Goal: Information Seeking & Learning: Compare options

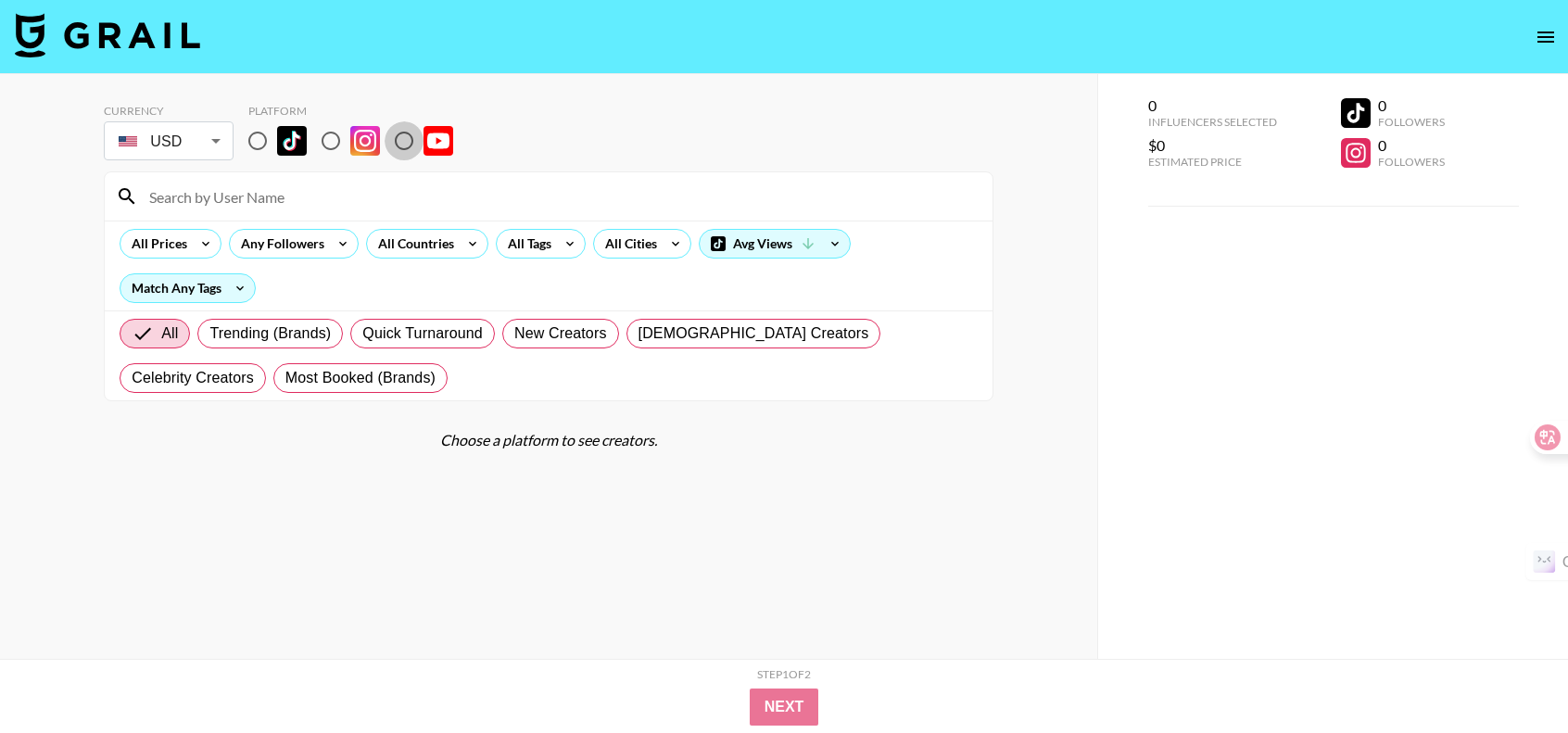
click at [407, 143] on input "radio" at bounding box center [403, 140] width 39 height 39
radio input "true"
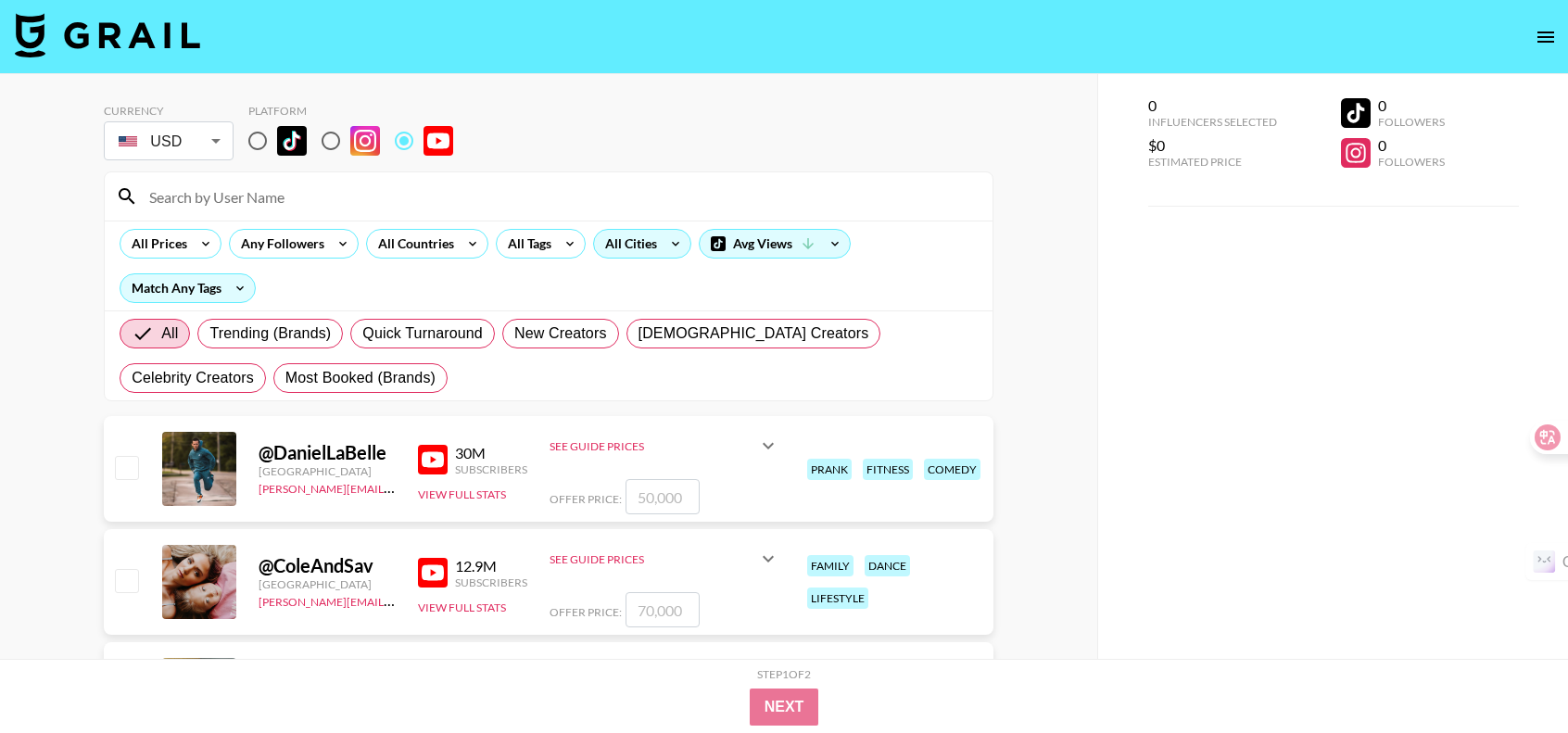
click at [666, 233] on icon at bounding box center [675, 244] width 29 height 28
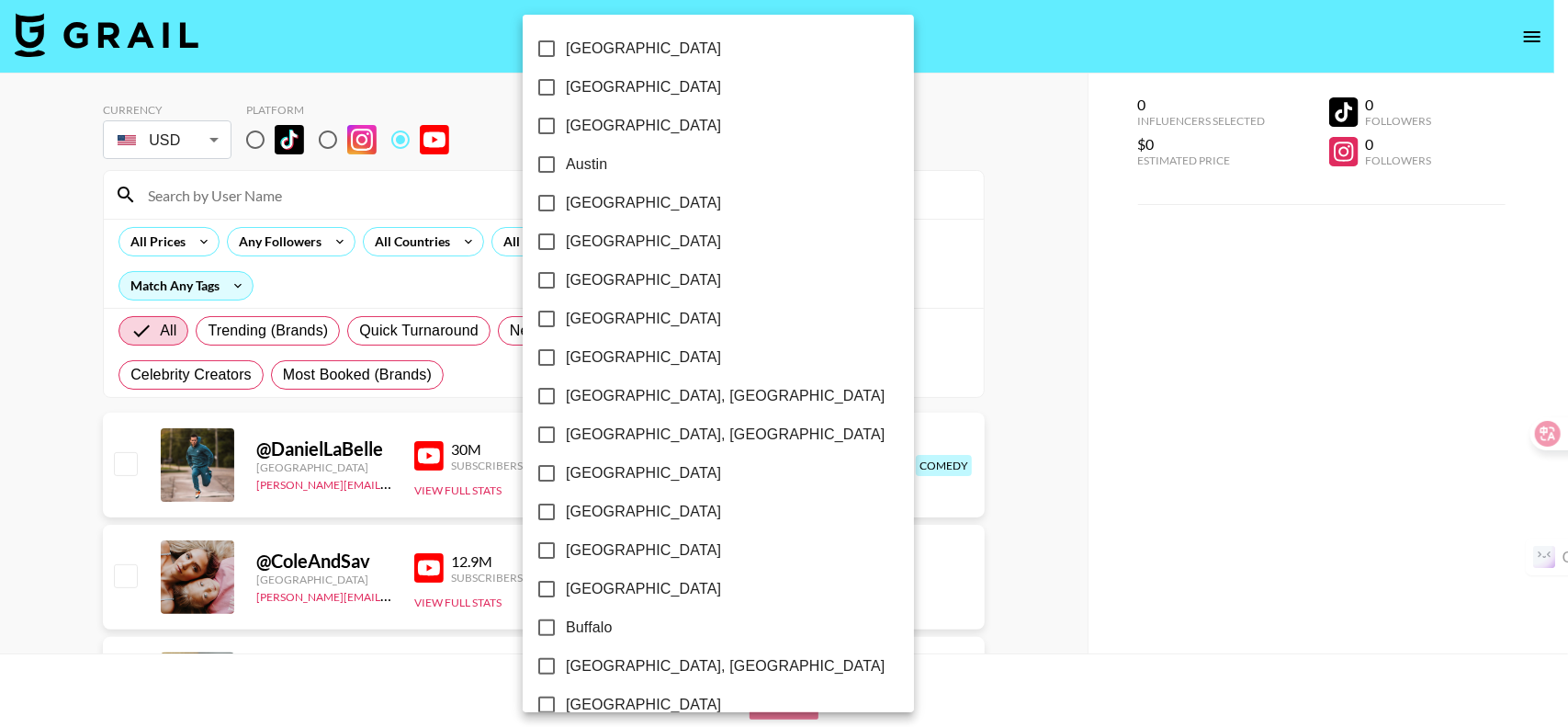
click at [774, 150] on div at bounding box center [784, 364] width 1568 height 727
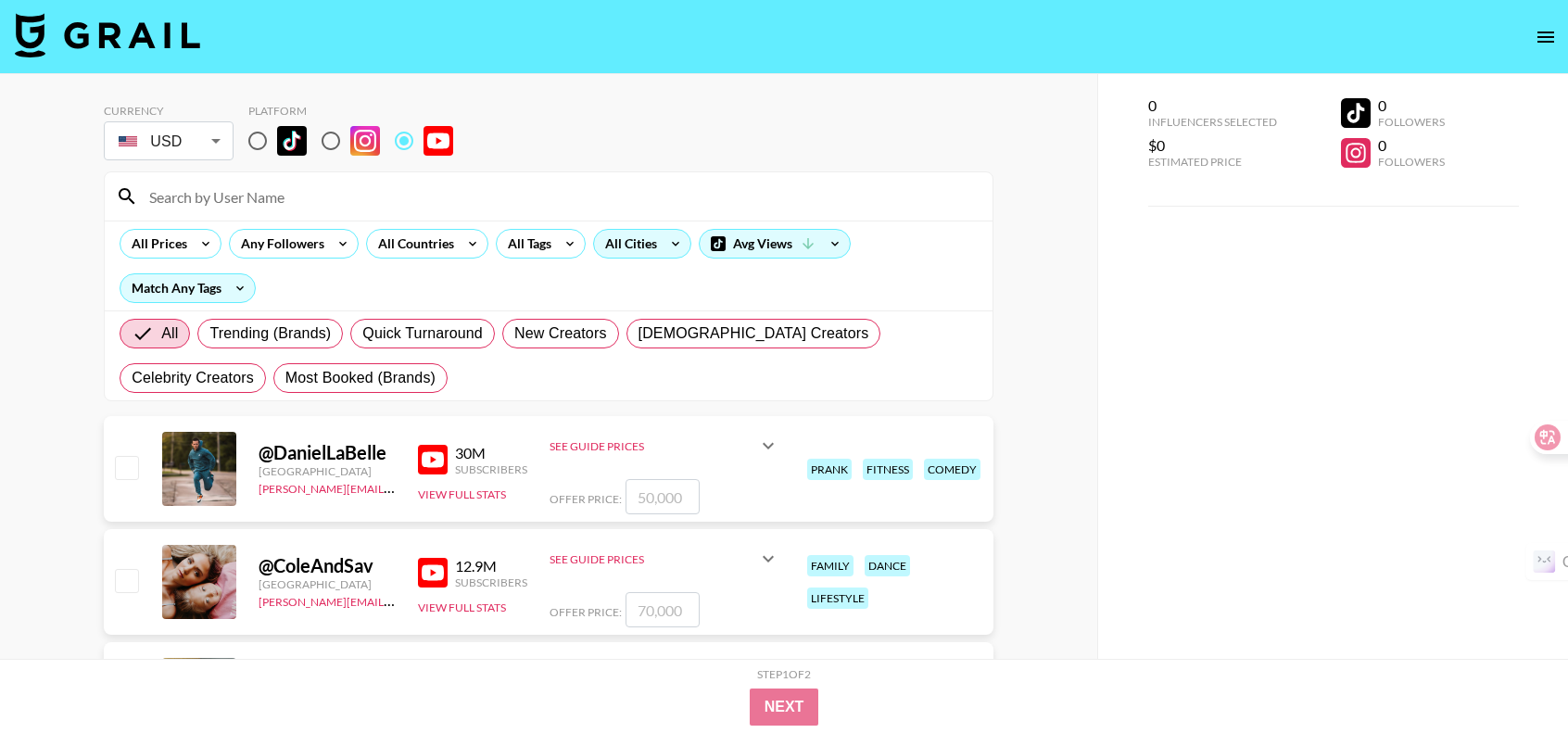
click at [672, 238] on icon at bounding box center [675, 244] width 29 height 28
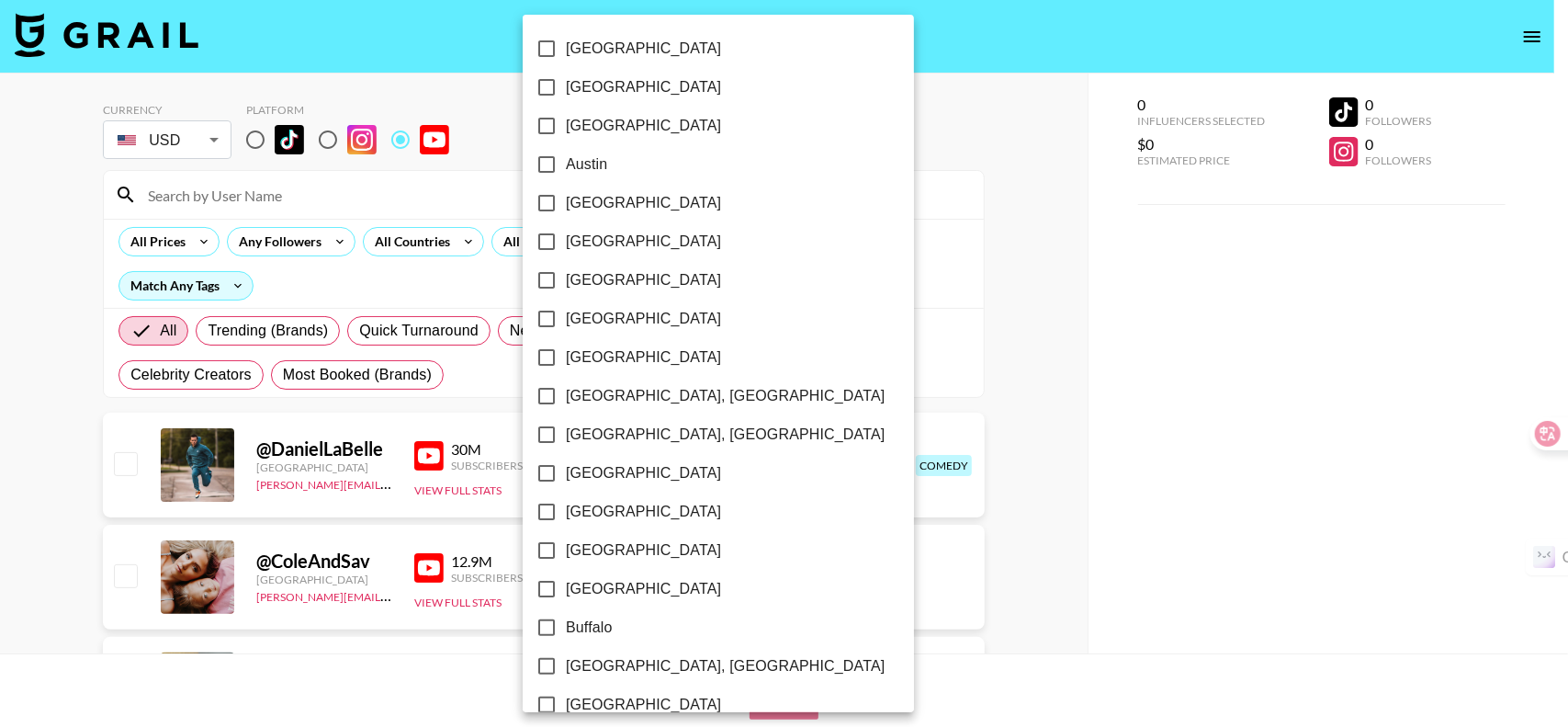
click at [638, 283] on label "[GEOGRAPHIC_DATA]" at bounding box center [706, 279] width 358 height 38
click at [566, 283] on input "[GEOGRAPHIC_DATA]" at bounding box center [546, 279] width 38 height 38
checkbox input "true"
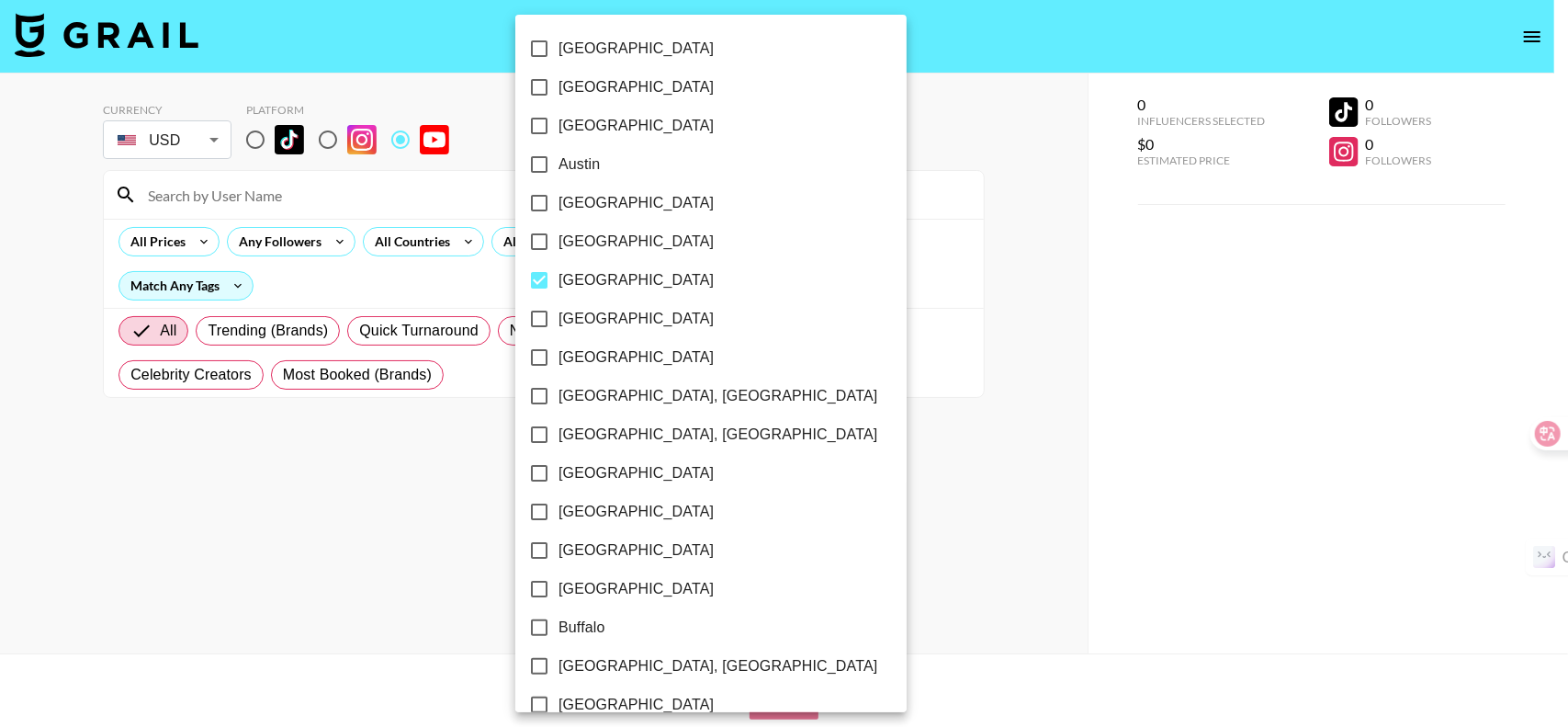
click at [1122, 373] on div at bounding box center [784, 364] width 1568 height 727
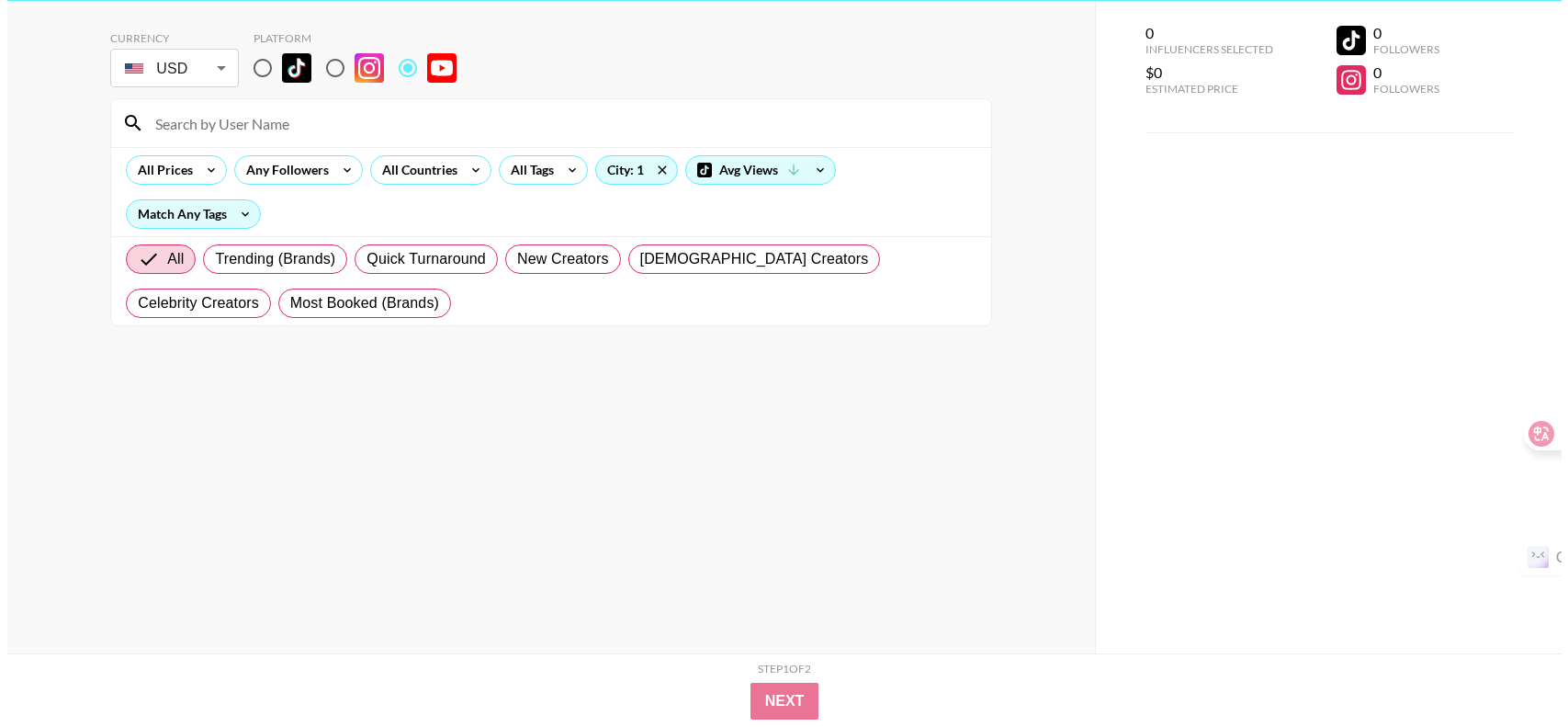
scroll to position [74, 0]
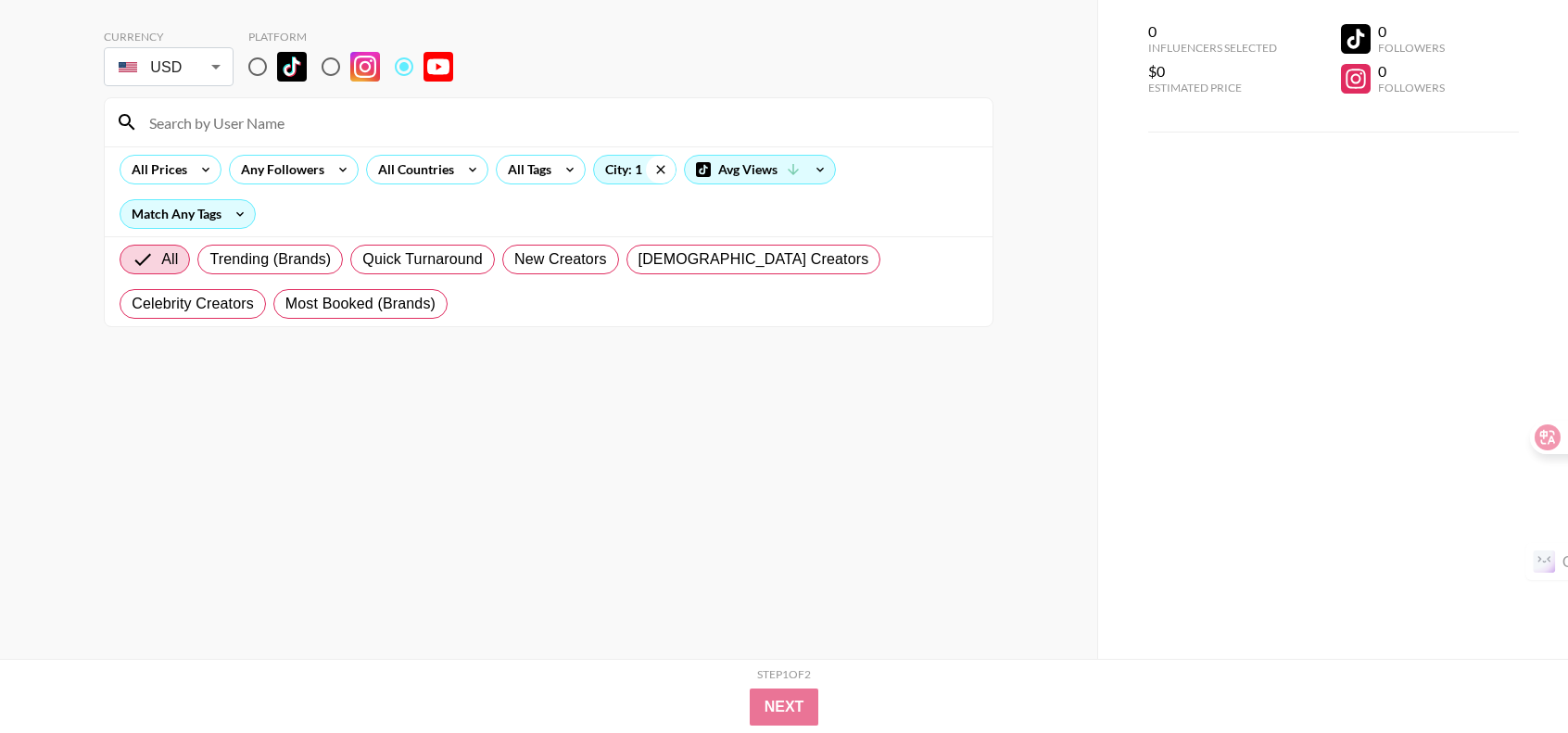
click at [652, 164] on icon at bounding box center [660, 170] width 29 height 28
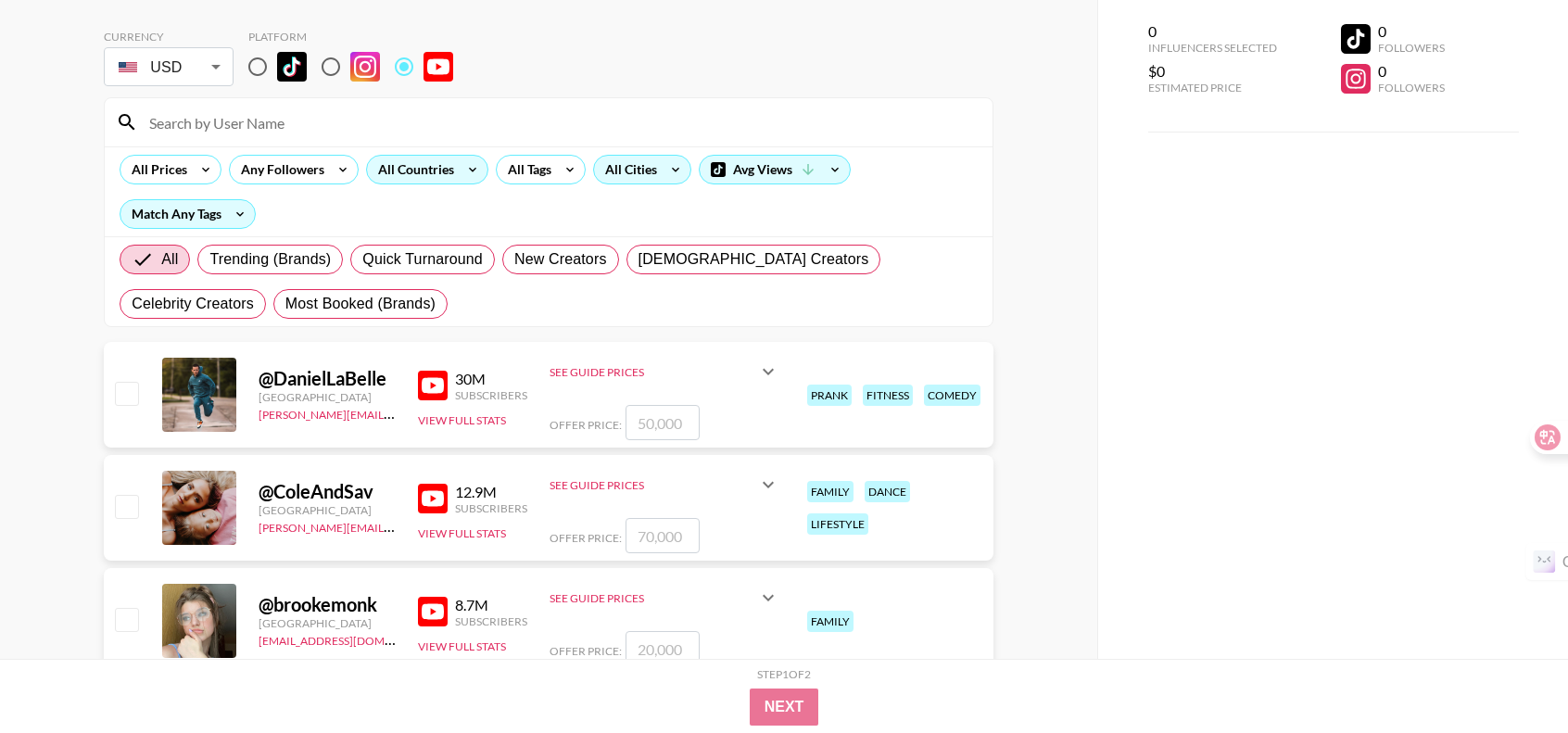
click at [471, 169] on icon at bounding box center [473, 170] width 8 height 5
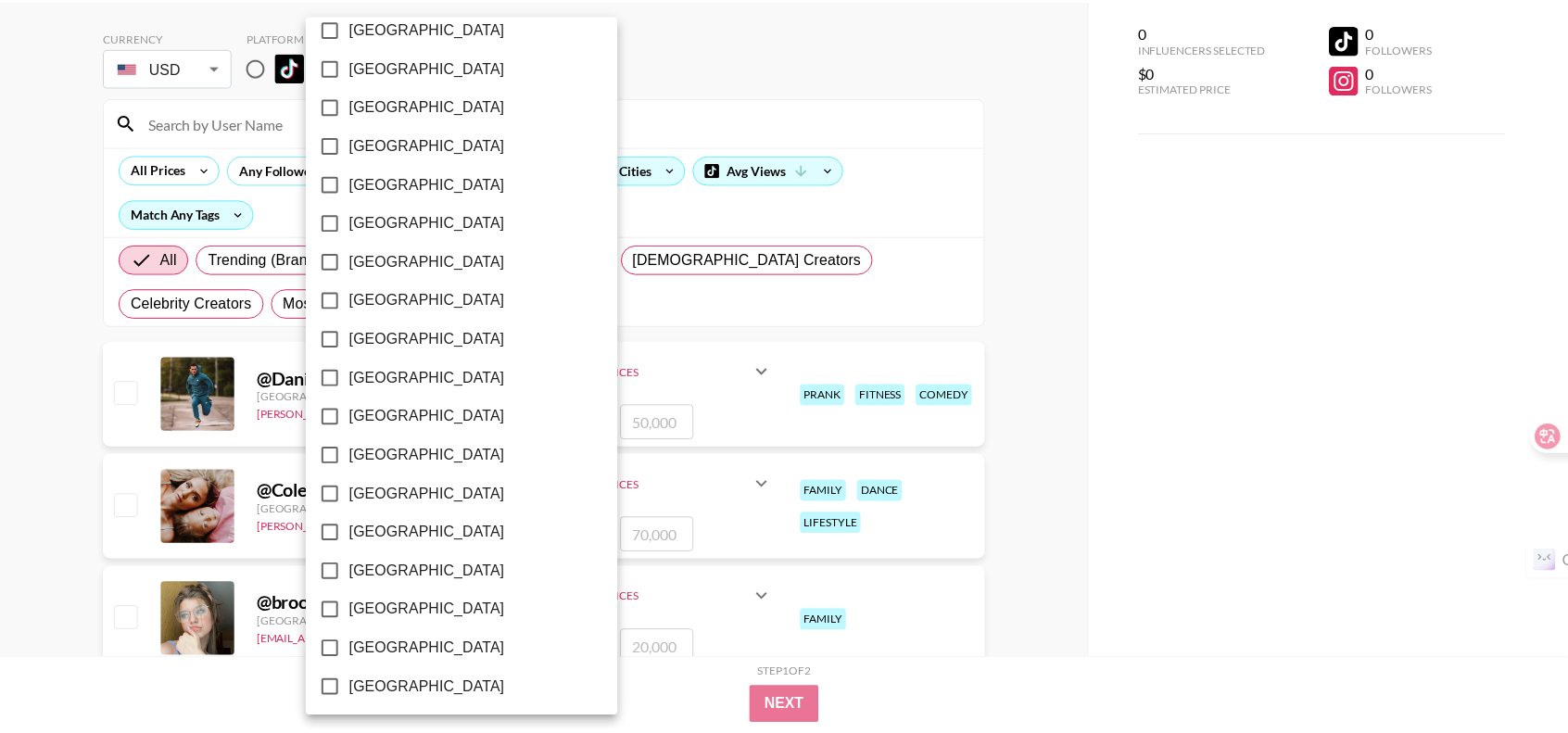
scroll to position [1427, 0]
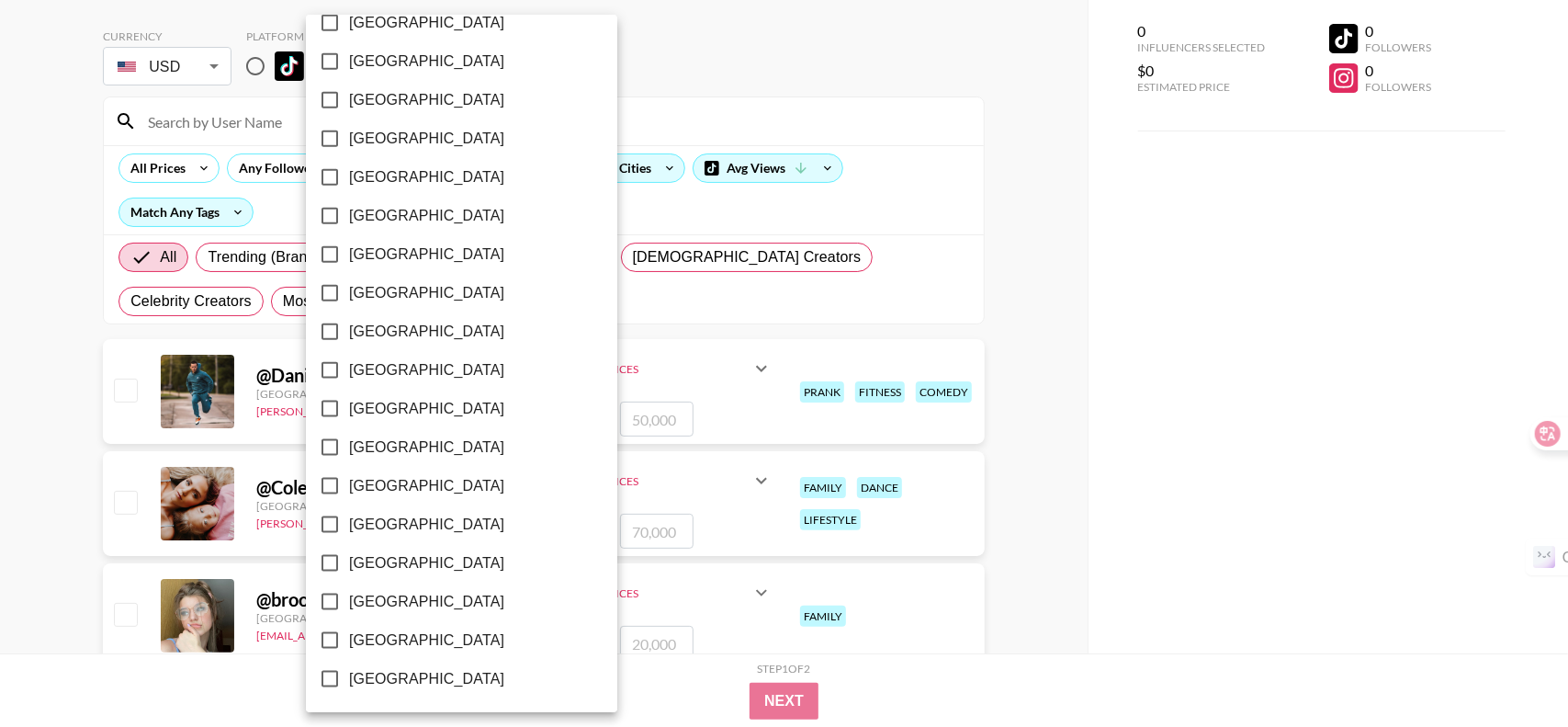
click at [417, 606] on span "[GEOGRAPHIC_DATA]" at bounding box center [427, 602] width 155 height 22
click at [349, 606] on input "[GEOGRAPHIC_DATA]" at bounding box center [329, 602] width 38 height 38
checkbox input "true"
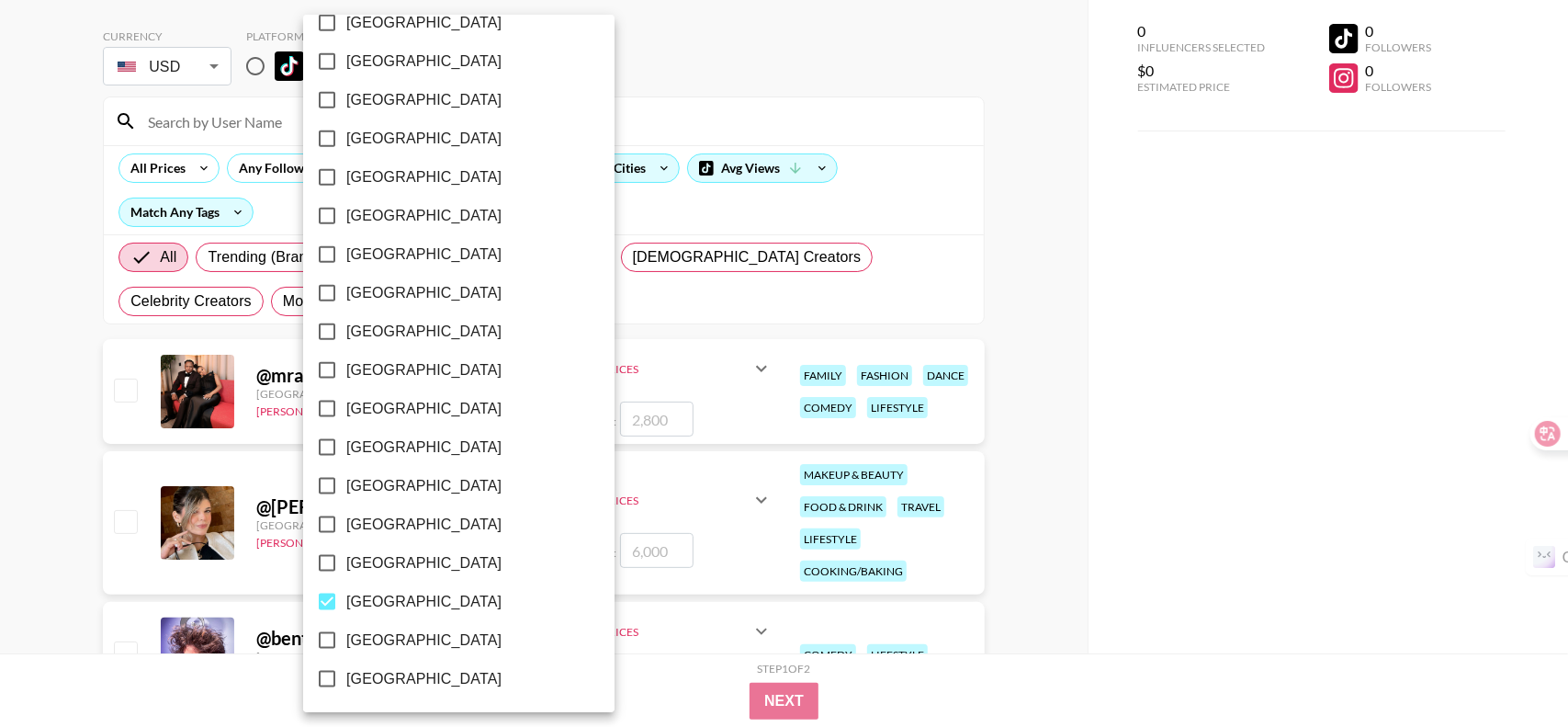
click at [1250, 345] on div at bounding box center [784, 364] width 1568 height 727
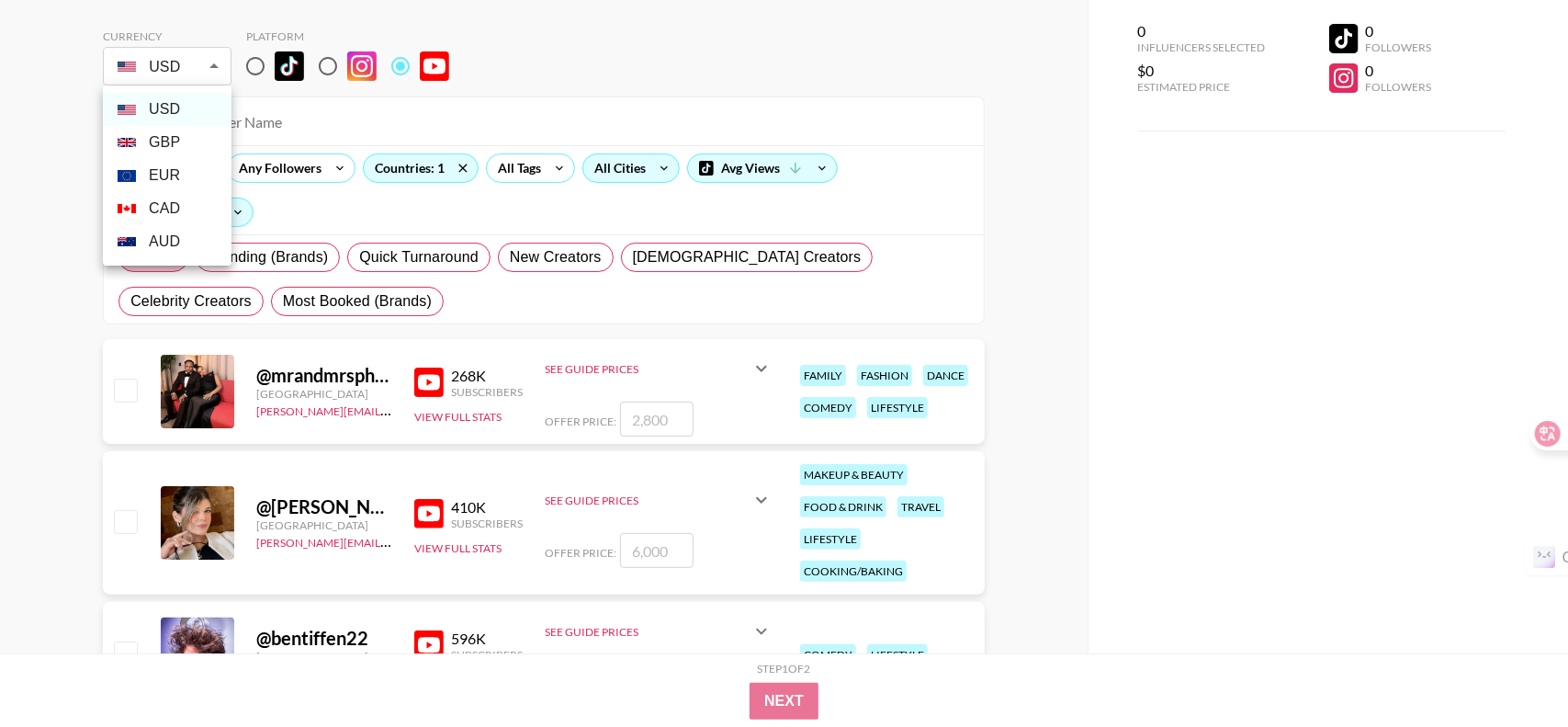
click at [167, 136] on li "GBP" at bounding box center [167, 142] width 129 height 33
type input "GBP"
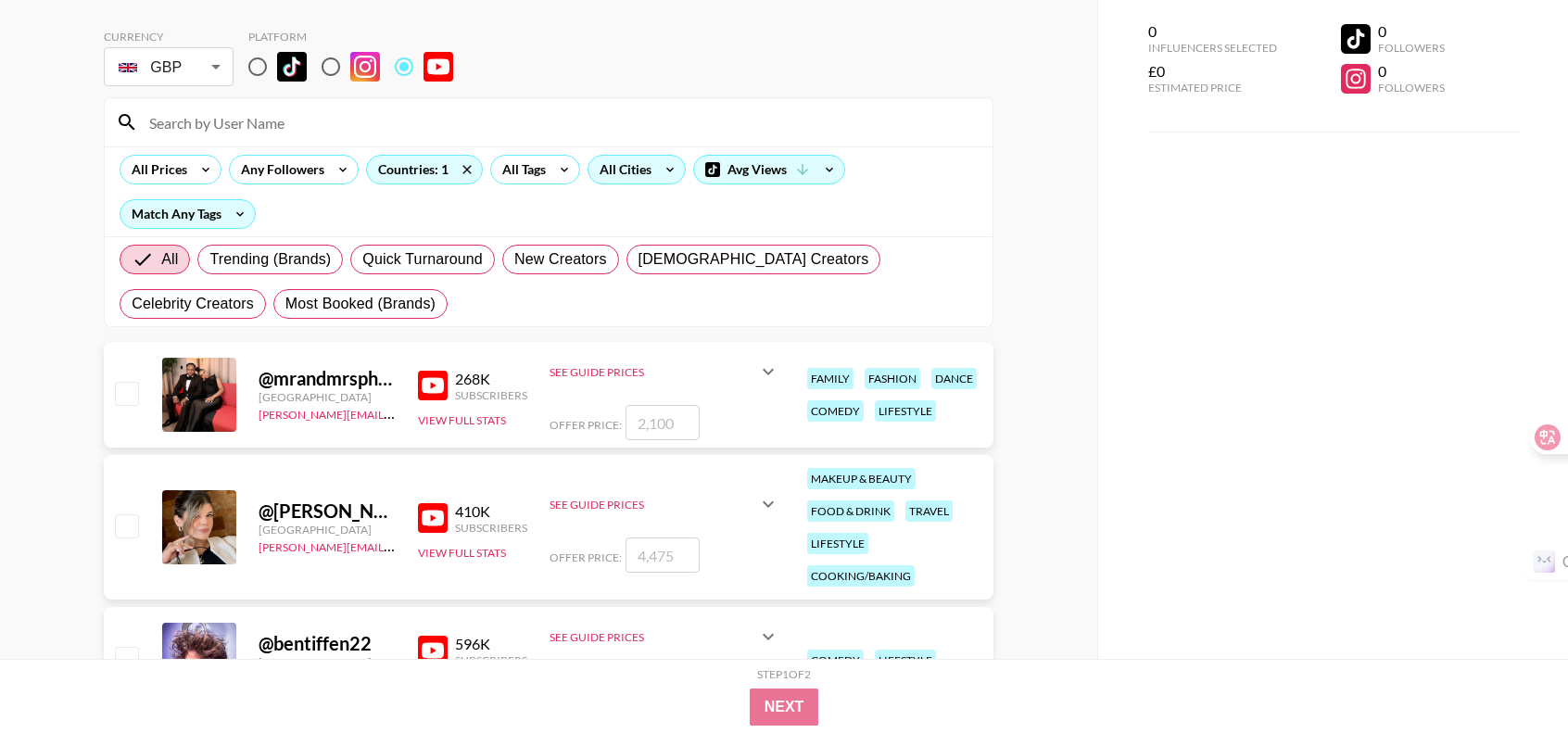
click at [1152, 318] on div "0 Influencers Selected £0 Estimated Price 0 Followers 0 Followers" at bounding box center [1332, 329] width 471 height 659
click at [770, 370] on icon at bounding box center [769, 372] width 23 height 23
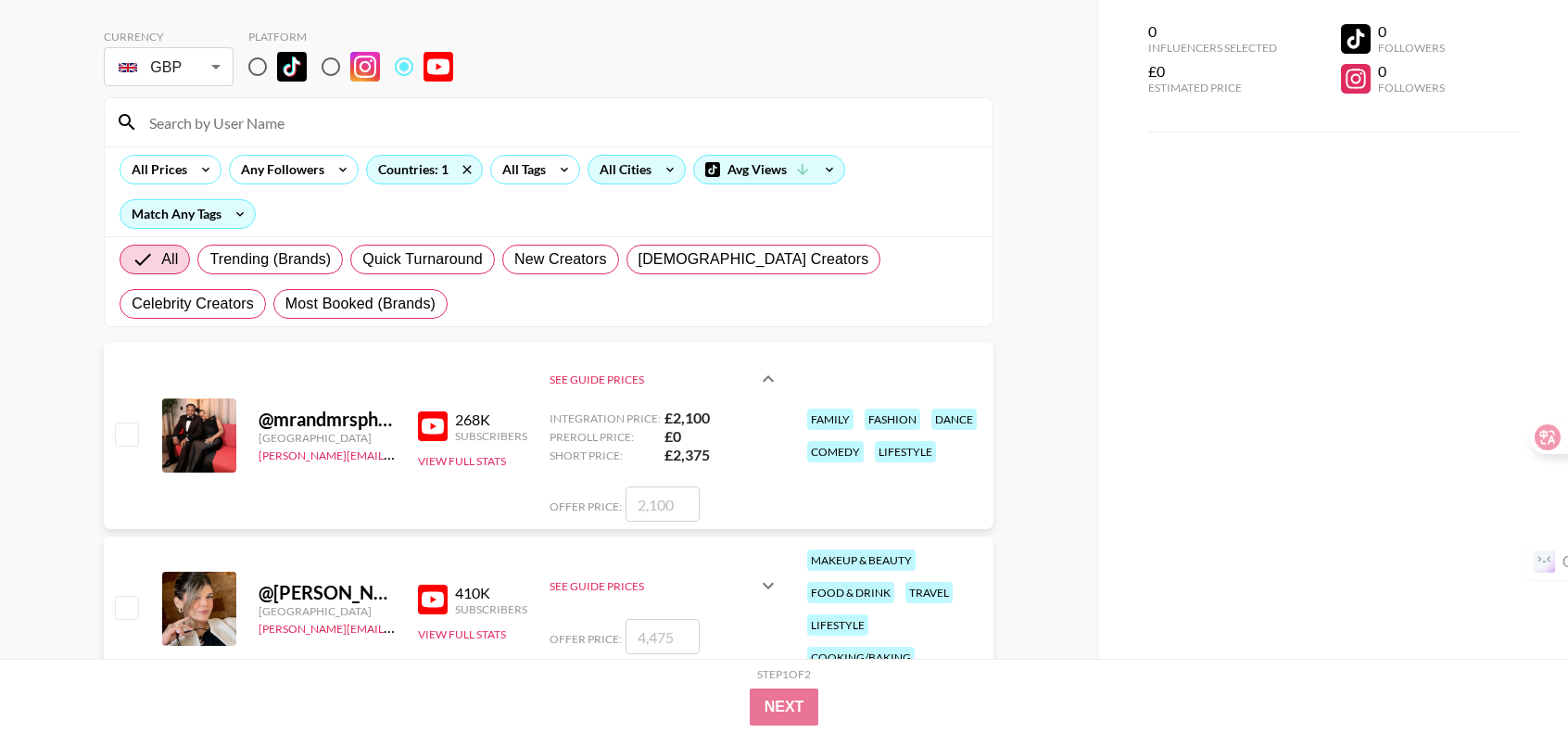
click at [317, 382] on div "@ mrandmrsphoenix [GEOGRAPHIC_DATA] [PERSON_NAME][EMAIL_ADDRESS][DOMAIN_NAME] 2…" at bounding box center [548, 435] width 890 height 187
click at [435, 415] on img at bounding box center [433, 426] width 29 height 29
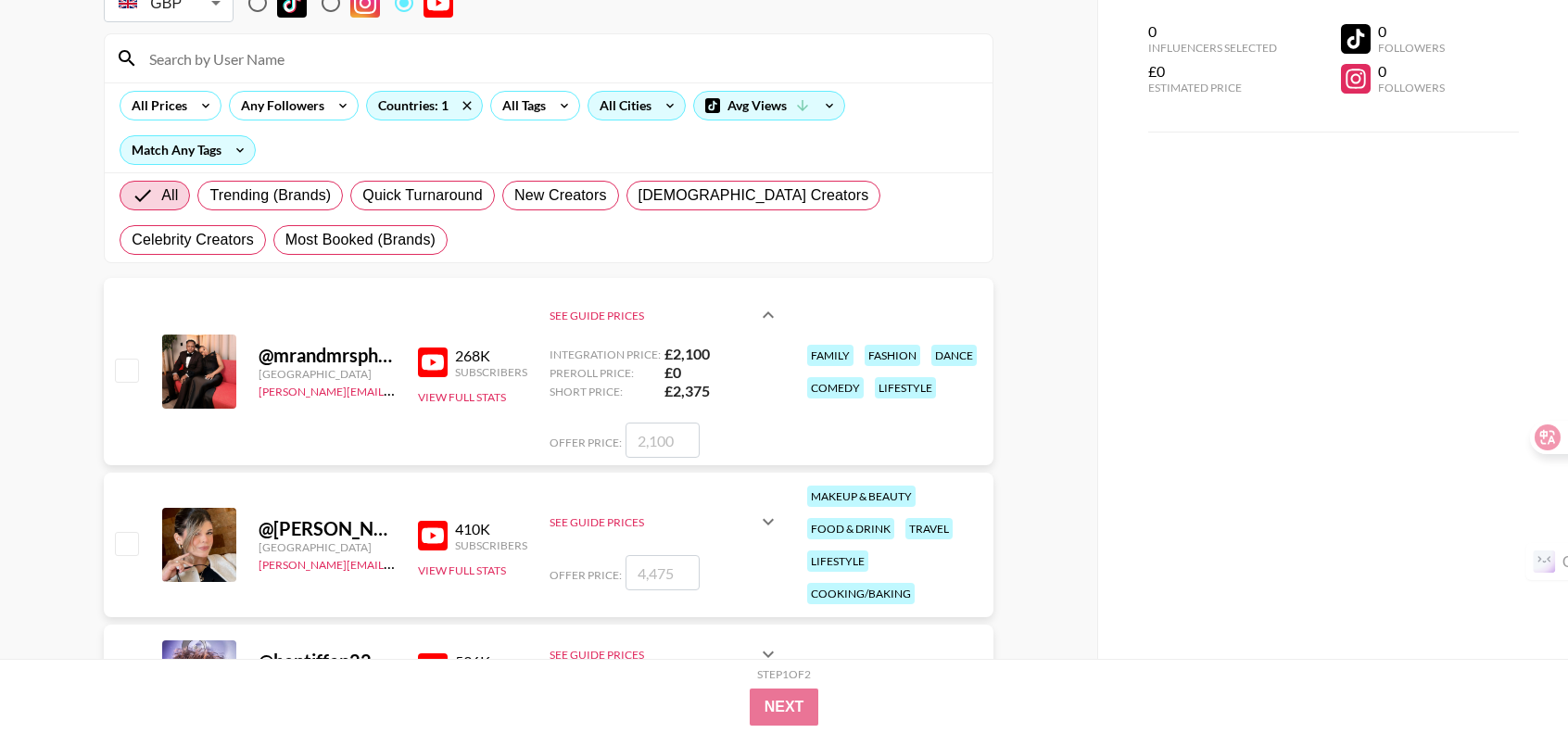
scroll to position [259, 0]
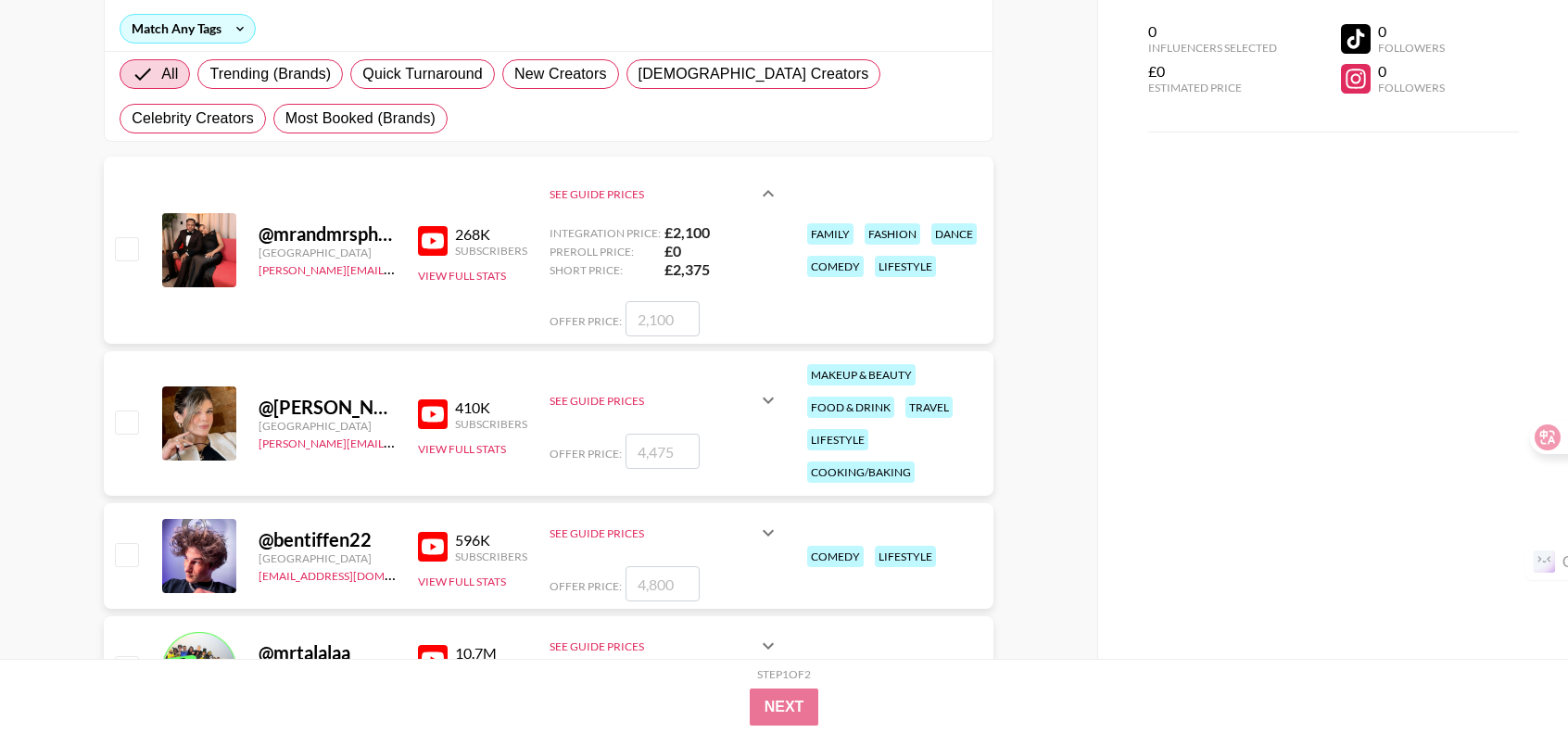
click at [435, 407] on img at bounding box center [433, 414] width 29 height 29
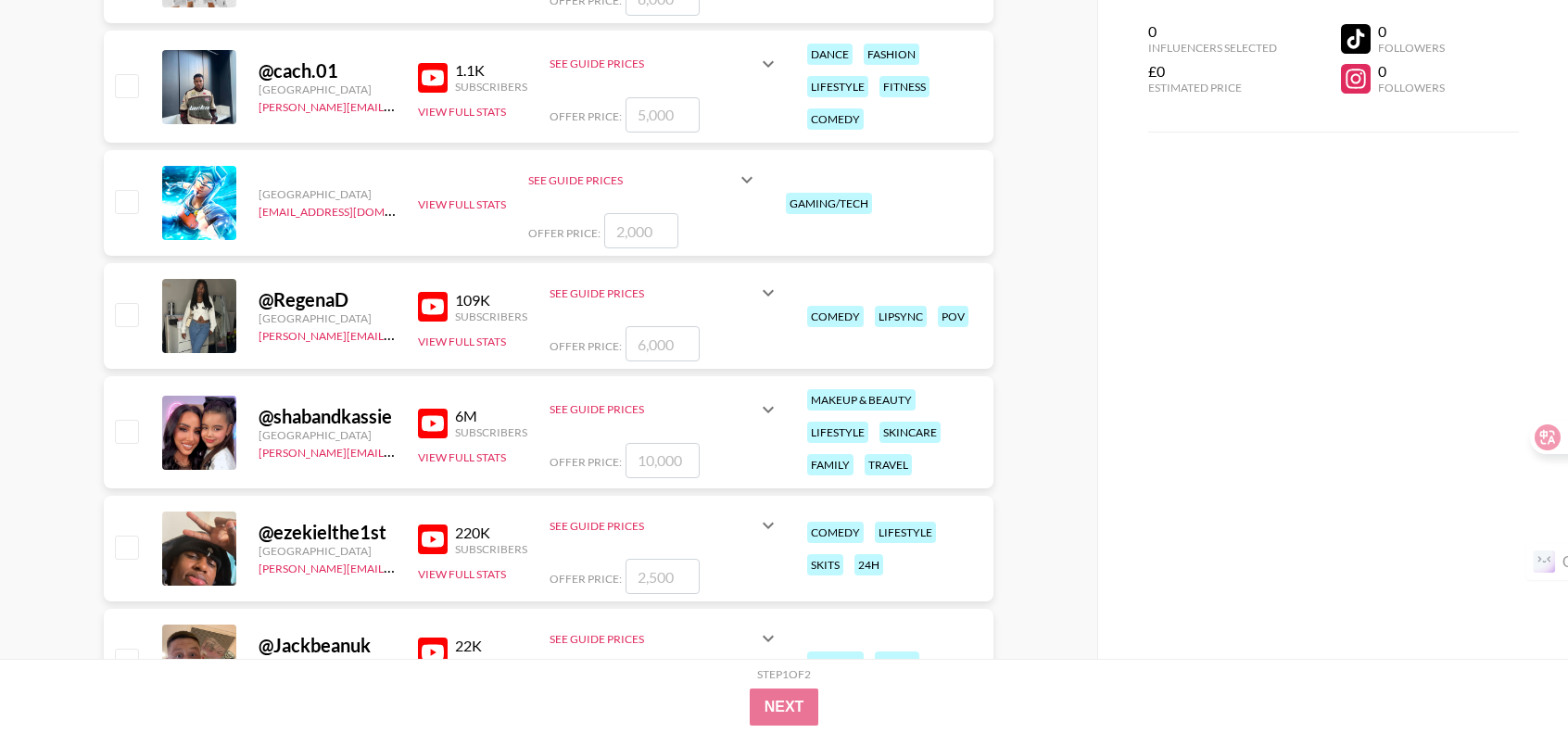
scroll to position [1186, 0]
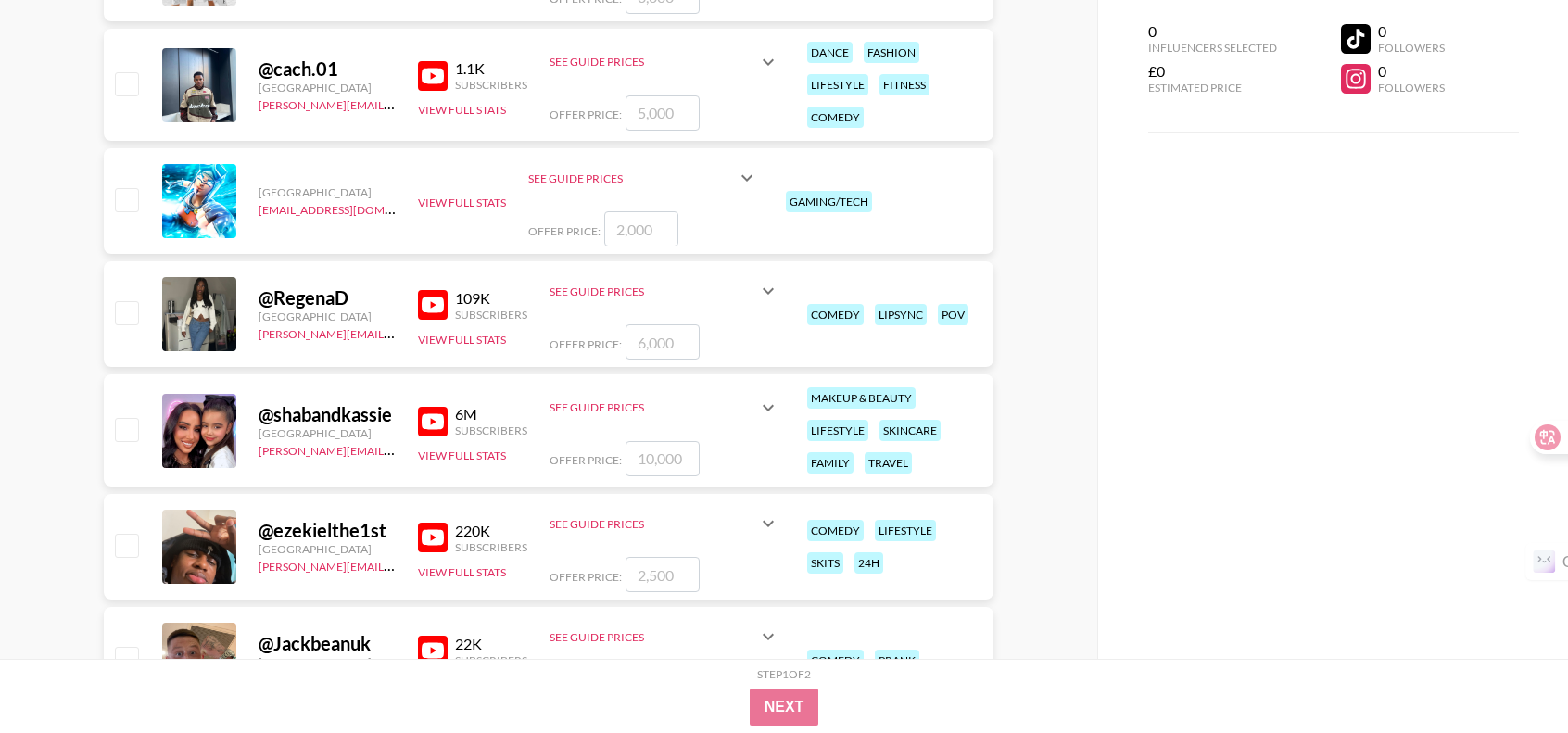
click at [438, 300] on img at bounding box center [433, 304] width 29 height 29
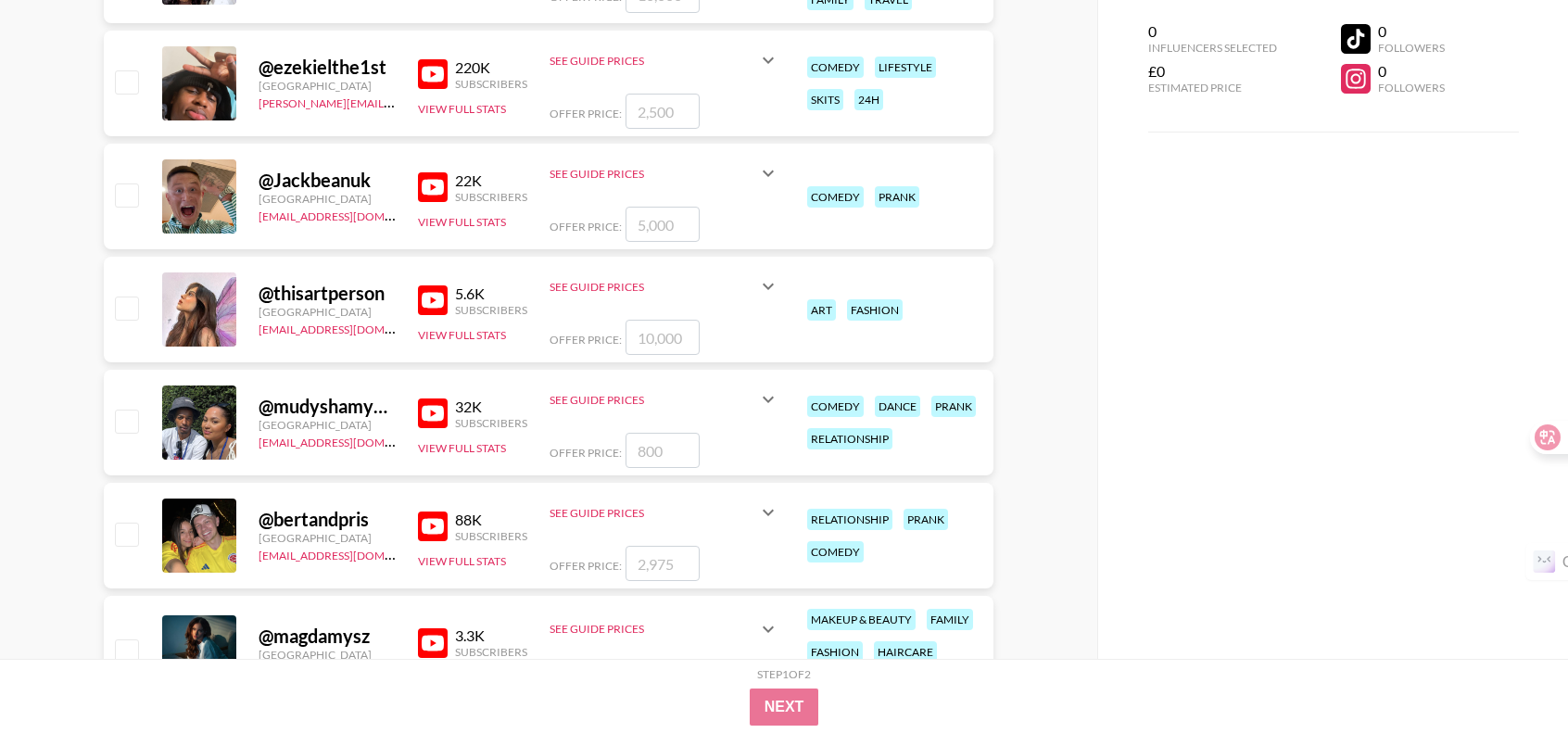
scroll to position [1742, 0]
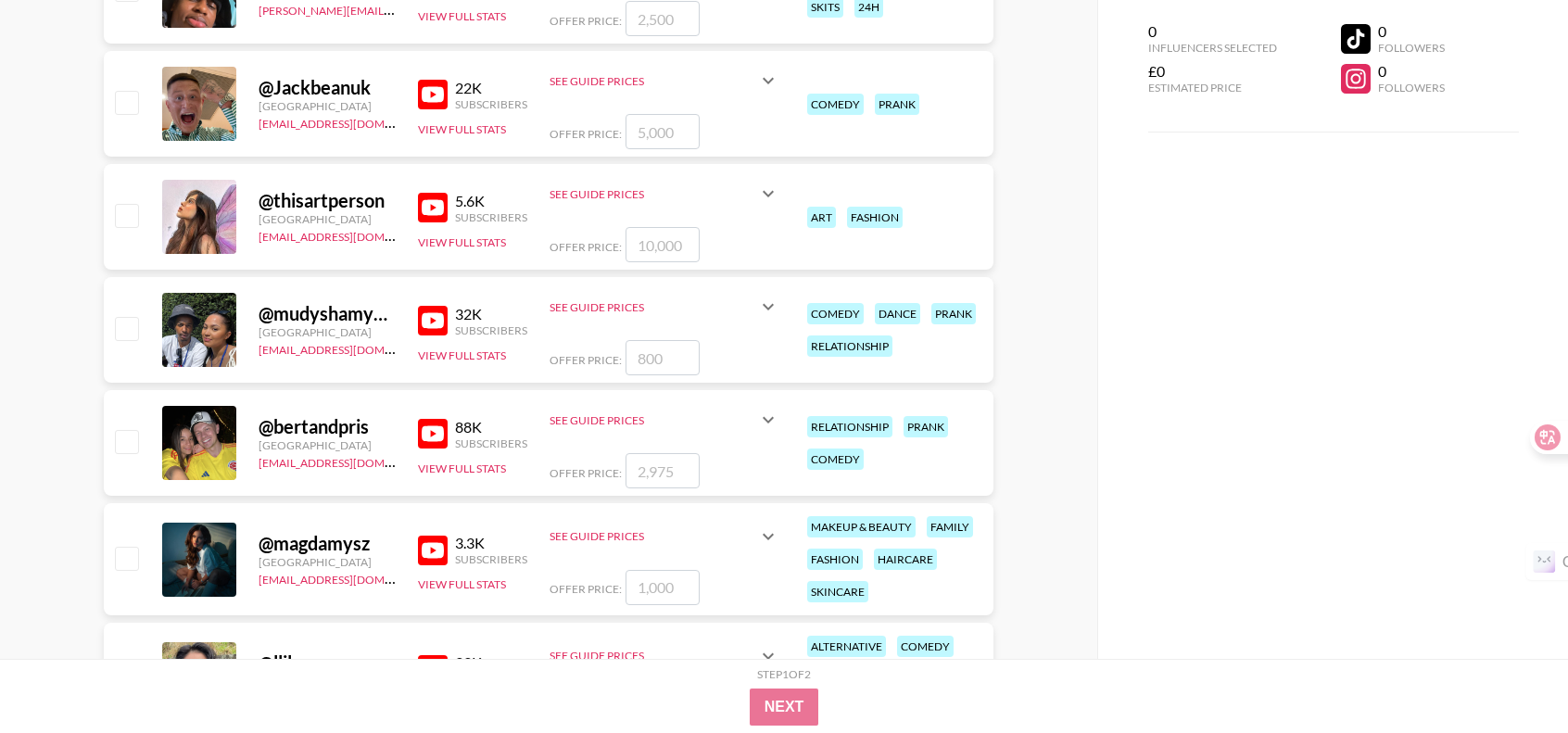
click at [470, 312] on div "32K" at bounding box center [491, 315] width 73 height 19
click at [443, 313] on img at bounding box center [433, 320] width 29 height 29
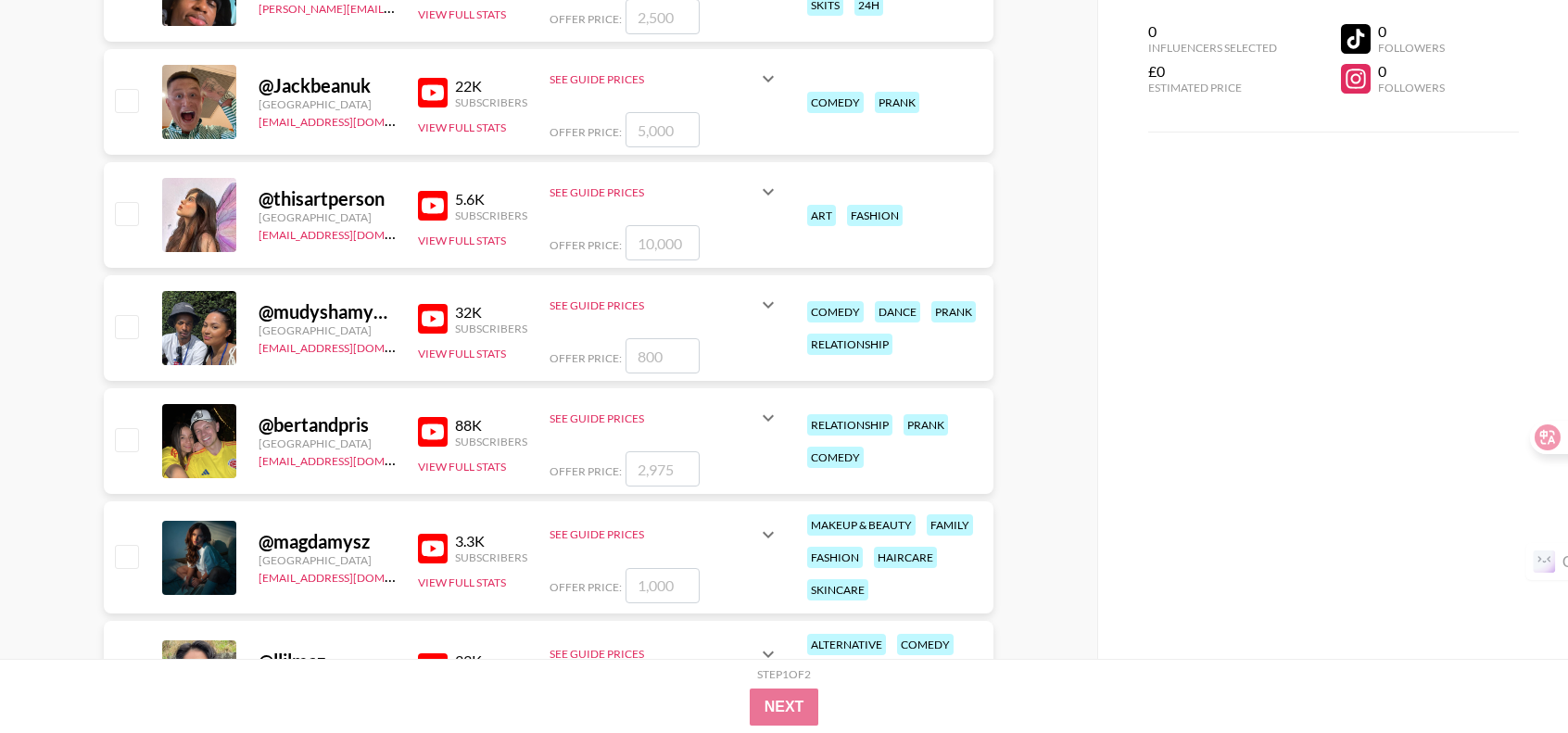
scroll to position [1928, 0]
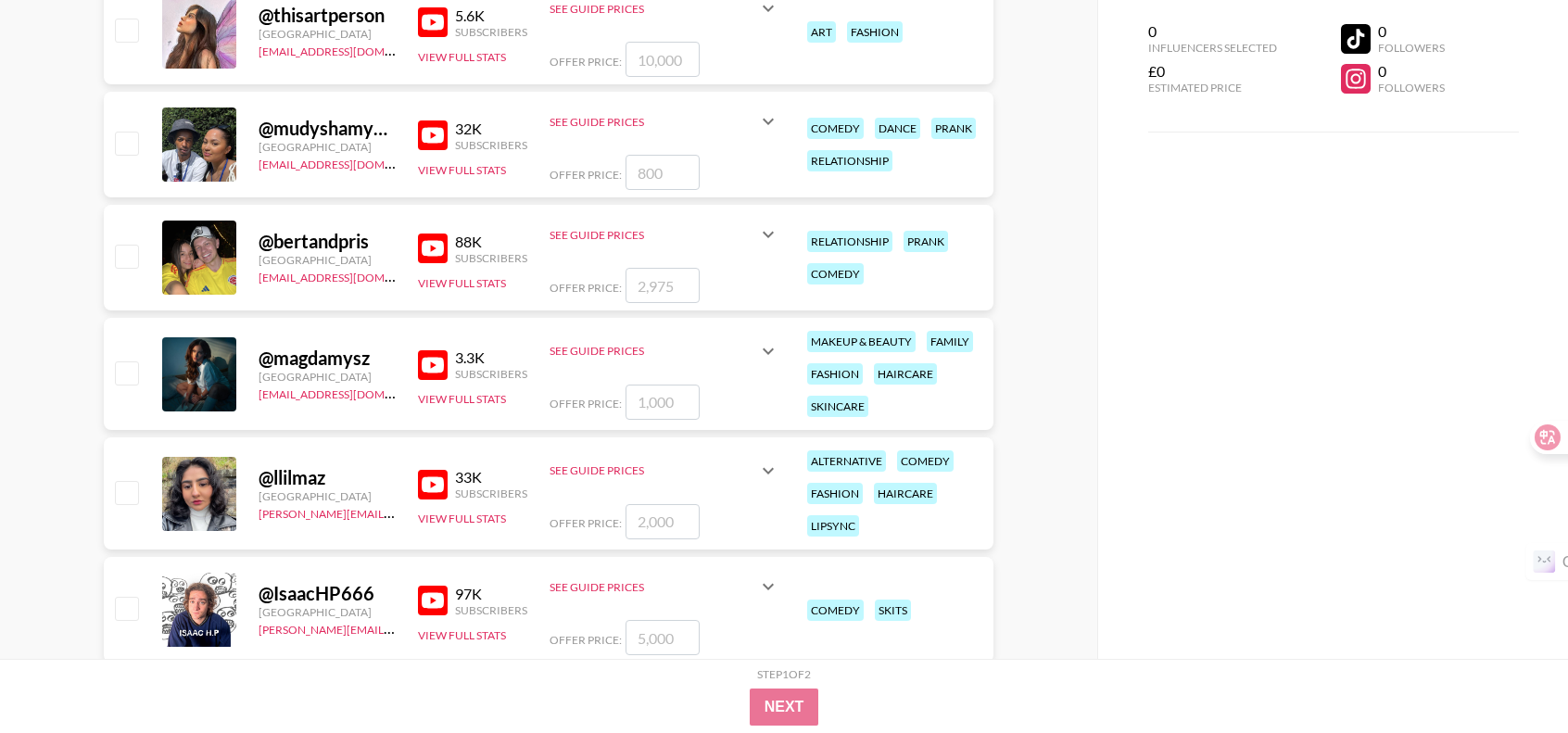
click at [426, 371] on img at bounding box center [433, 365] width 29 height 29
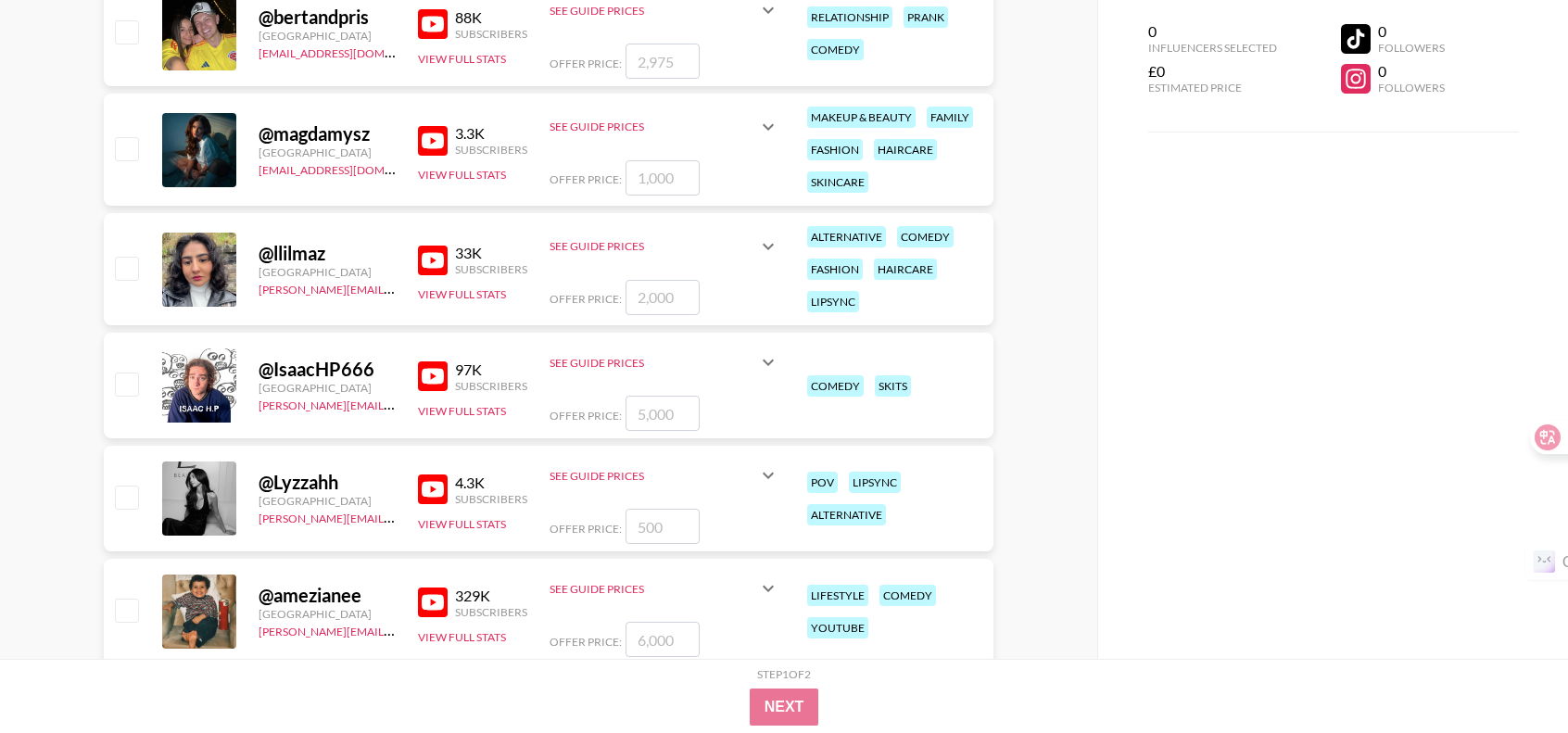
scroll to position [2206, 0]
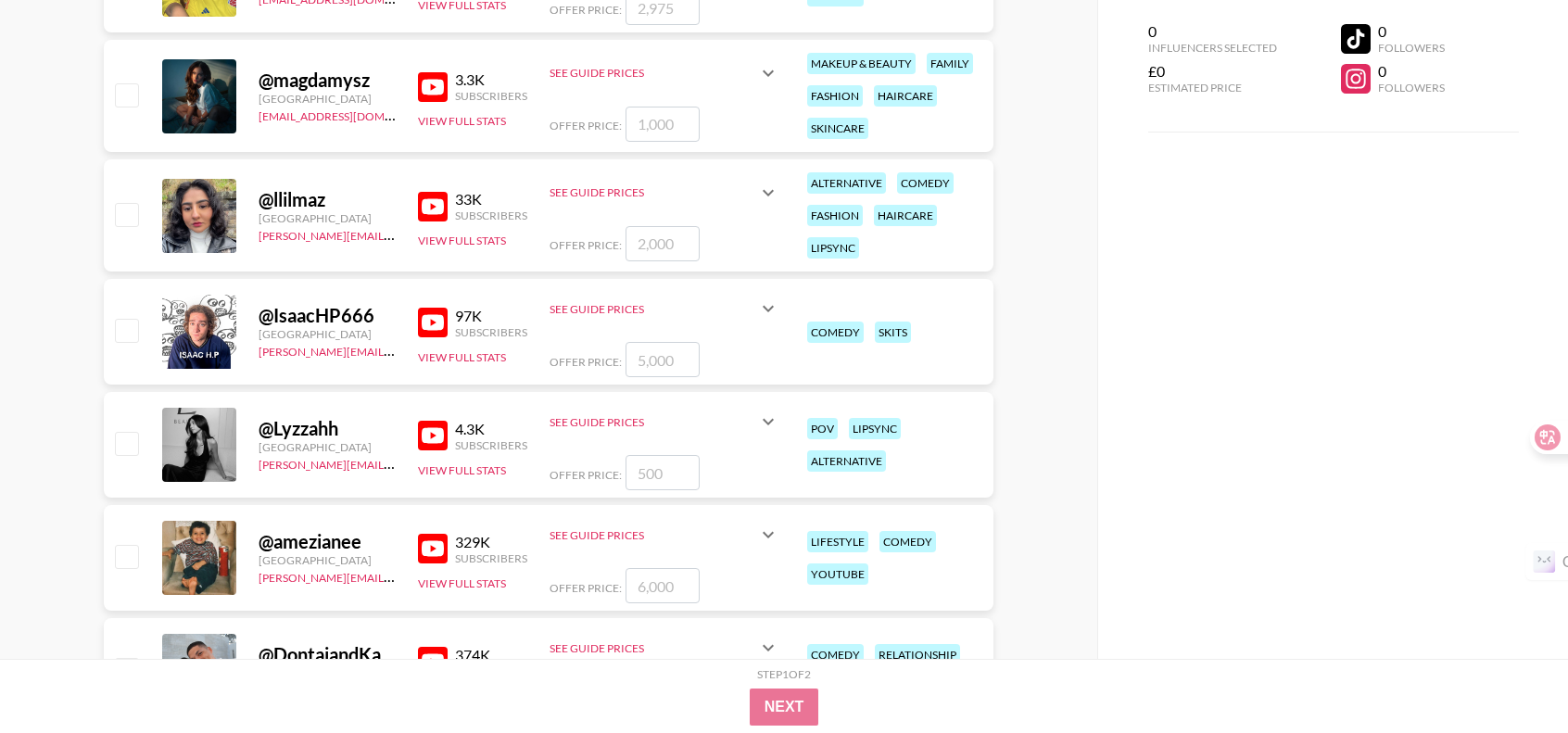
click at [437, 193] on img at bounding box center [433, 206] width 29 height 29
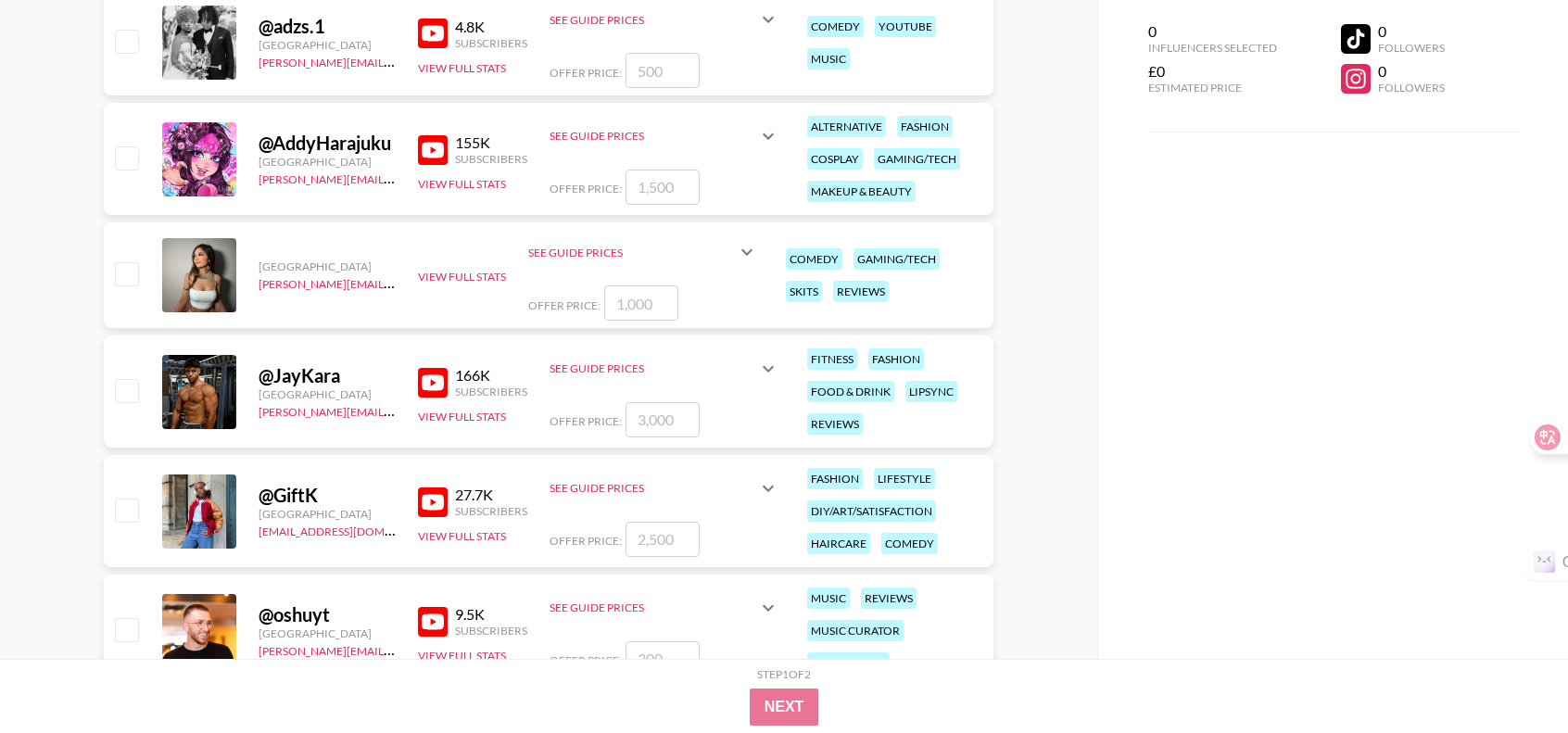
scroll to position [4337, 0]
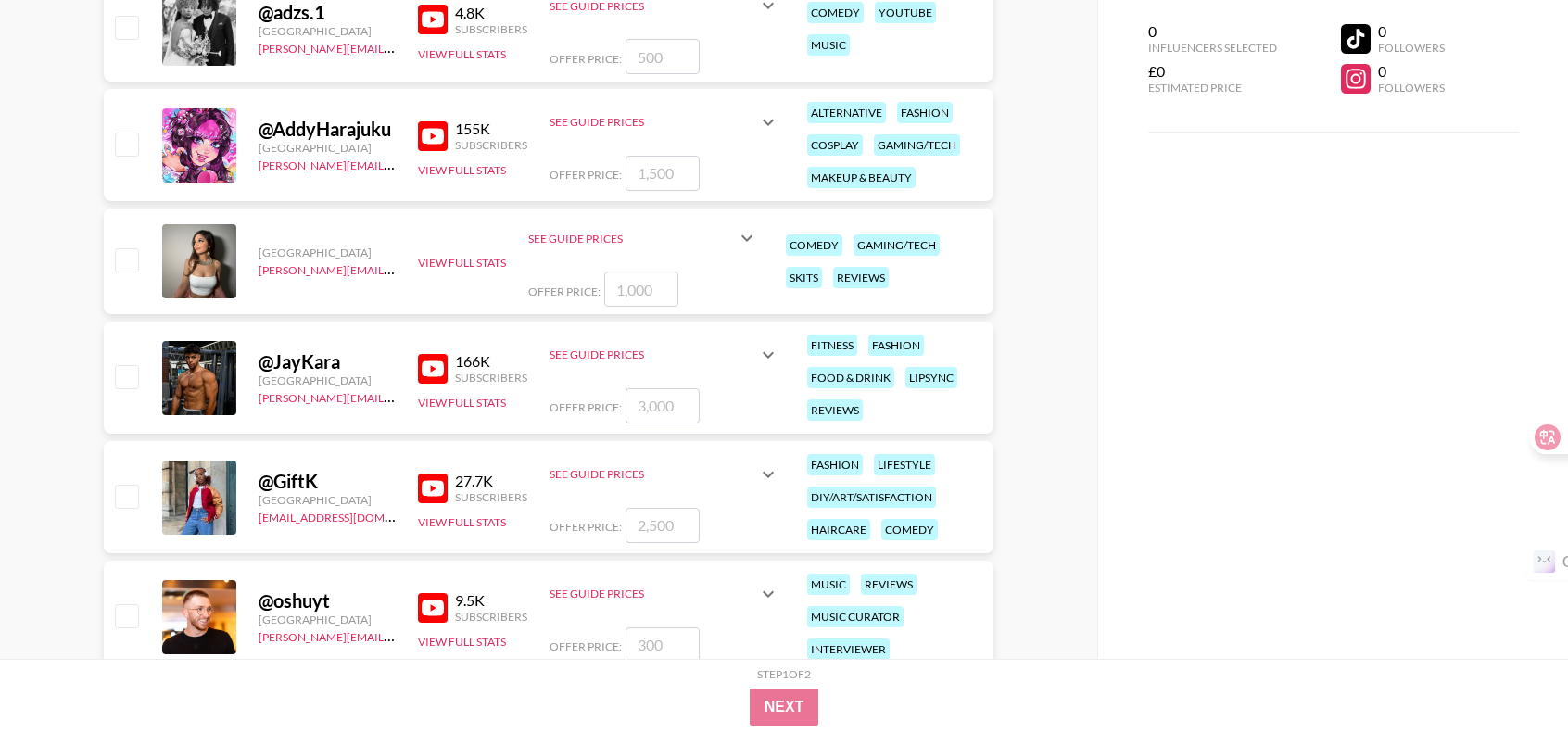
click at [483, 250] on div "[GEOGRAPHIC_DATA] [PERSON_NAME][EMAIL_ADDRESS][DOMAIN_NAME] View Full Stats See…" at bounding box center [548, 261] width 890 height 106
click at [343, 236] on div "[GEOGRAPHIC_DATA] [PERSON_NAME][EMAIL_ADDRESS][DOMAIN_NAME] View Full Stats See…" at bounding box center [548, 261] width 890 height 106
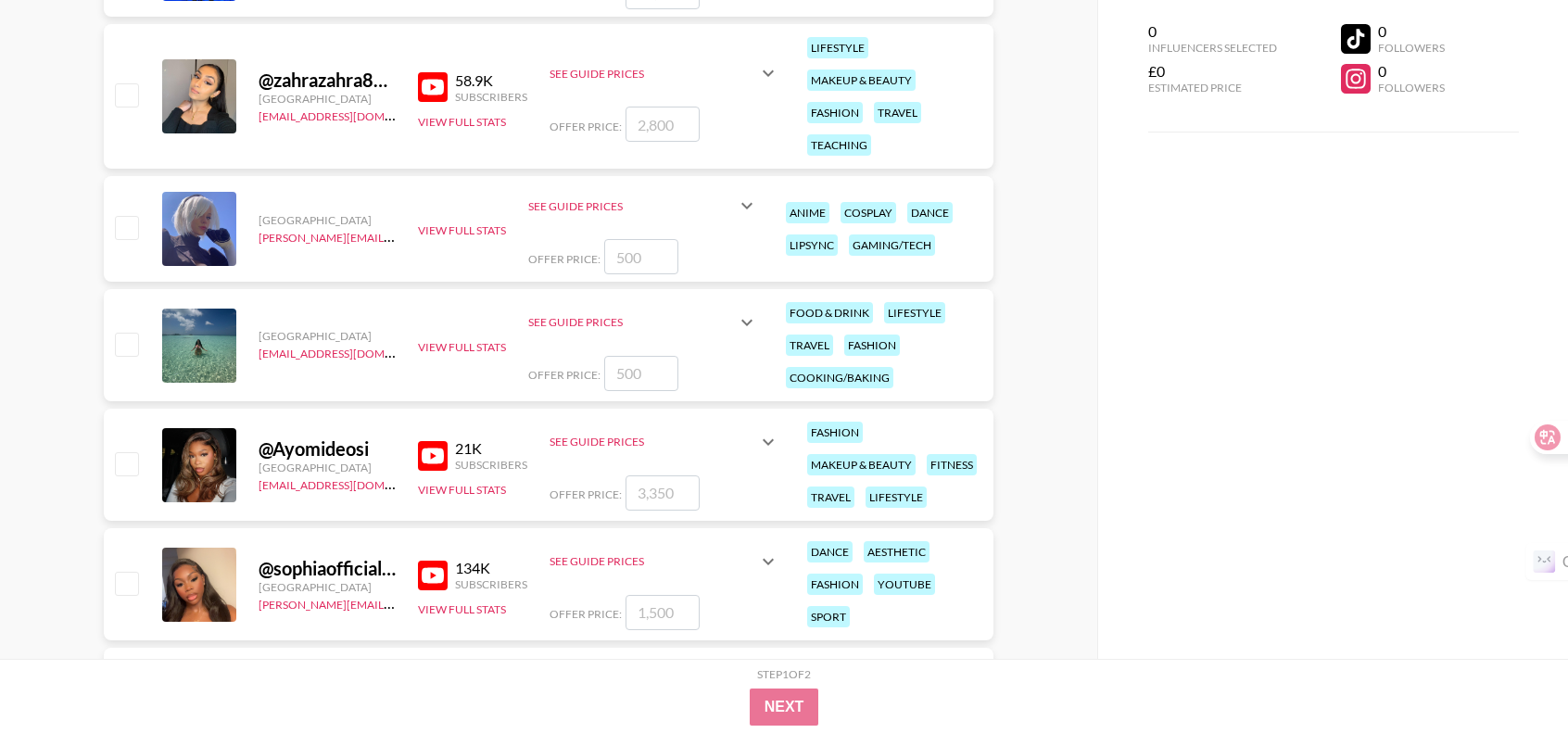
scroll to position [7672, 0]
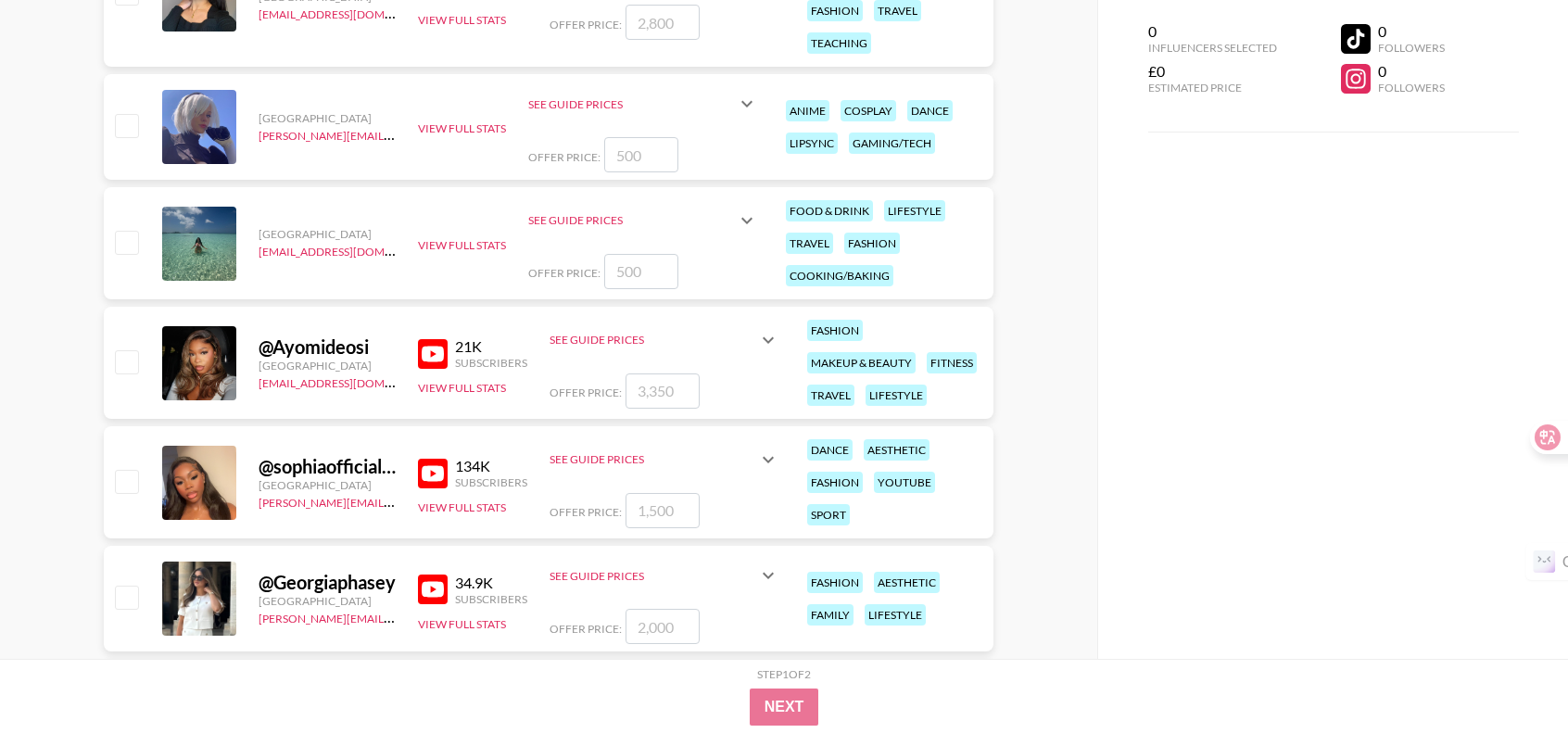
click at [446, 346] on img at bounding box center [433, 353] width 29 height 29
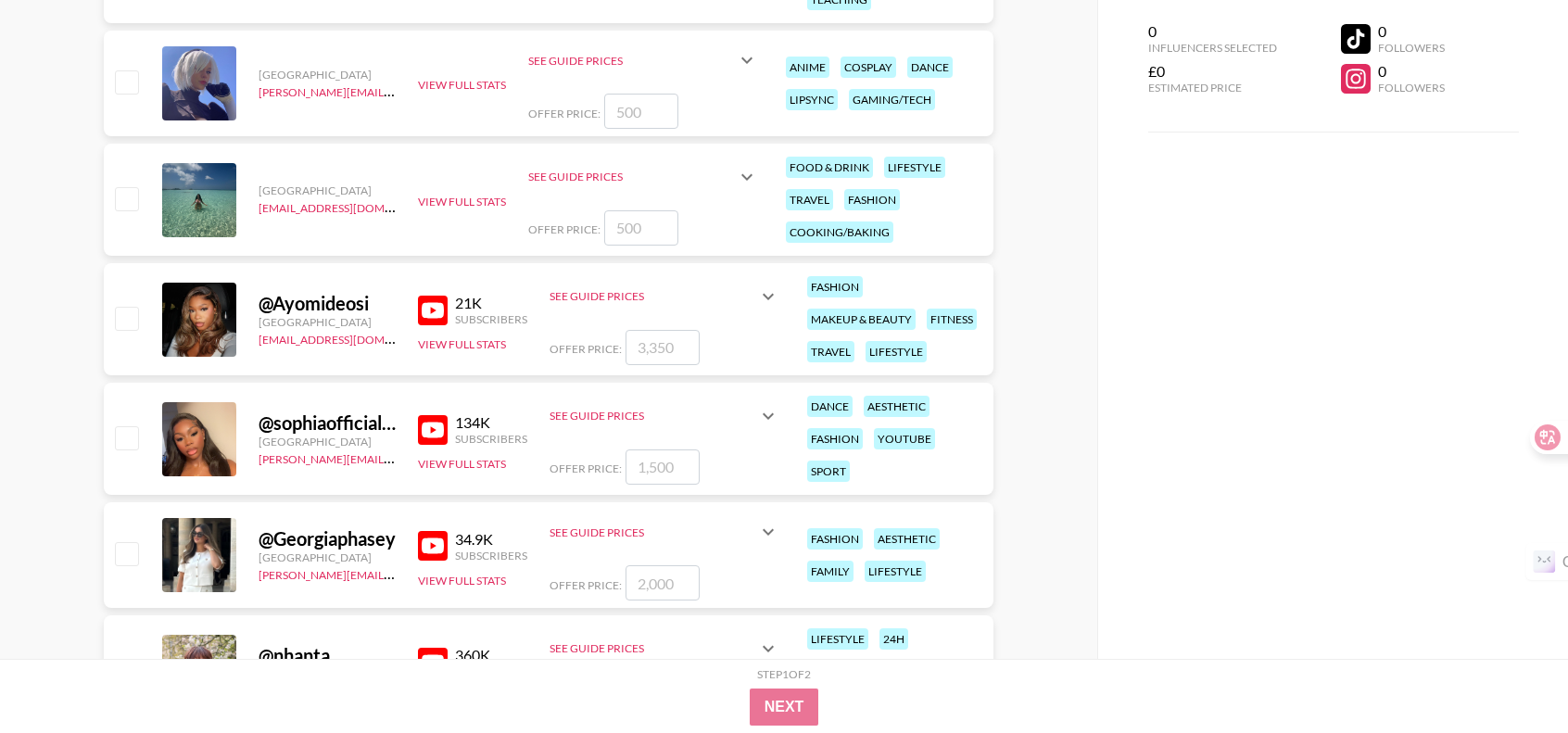
scroll to position [7765, 0]
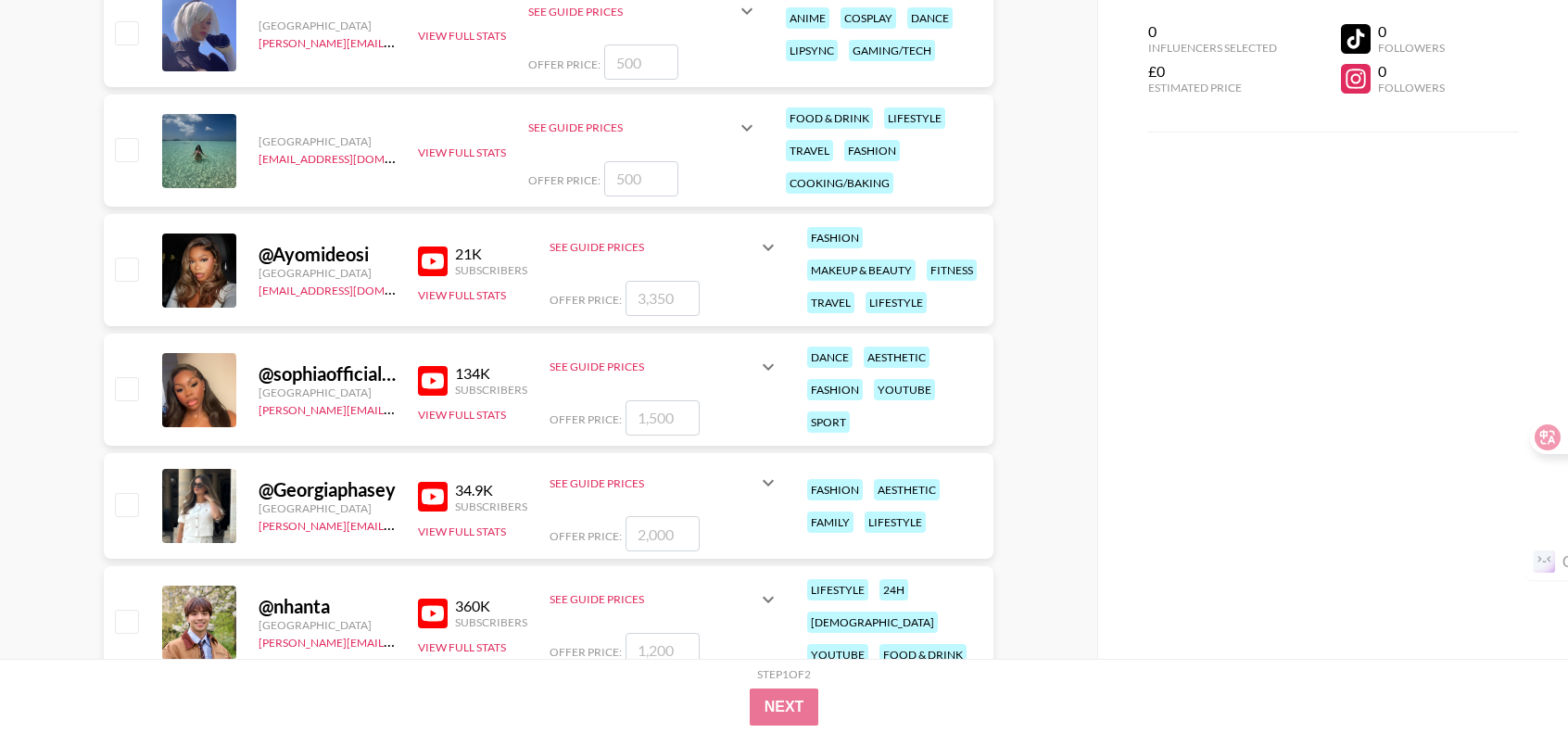
click at [443, 378] on img at bounding box center [433, 380] width 29 height 29
click at [446, 495] on img at bounding box center [433, 496] width 29 height 29
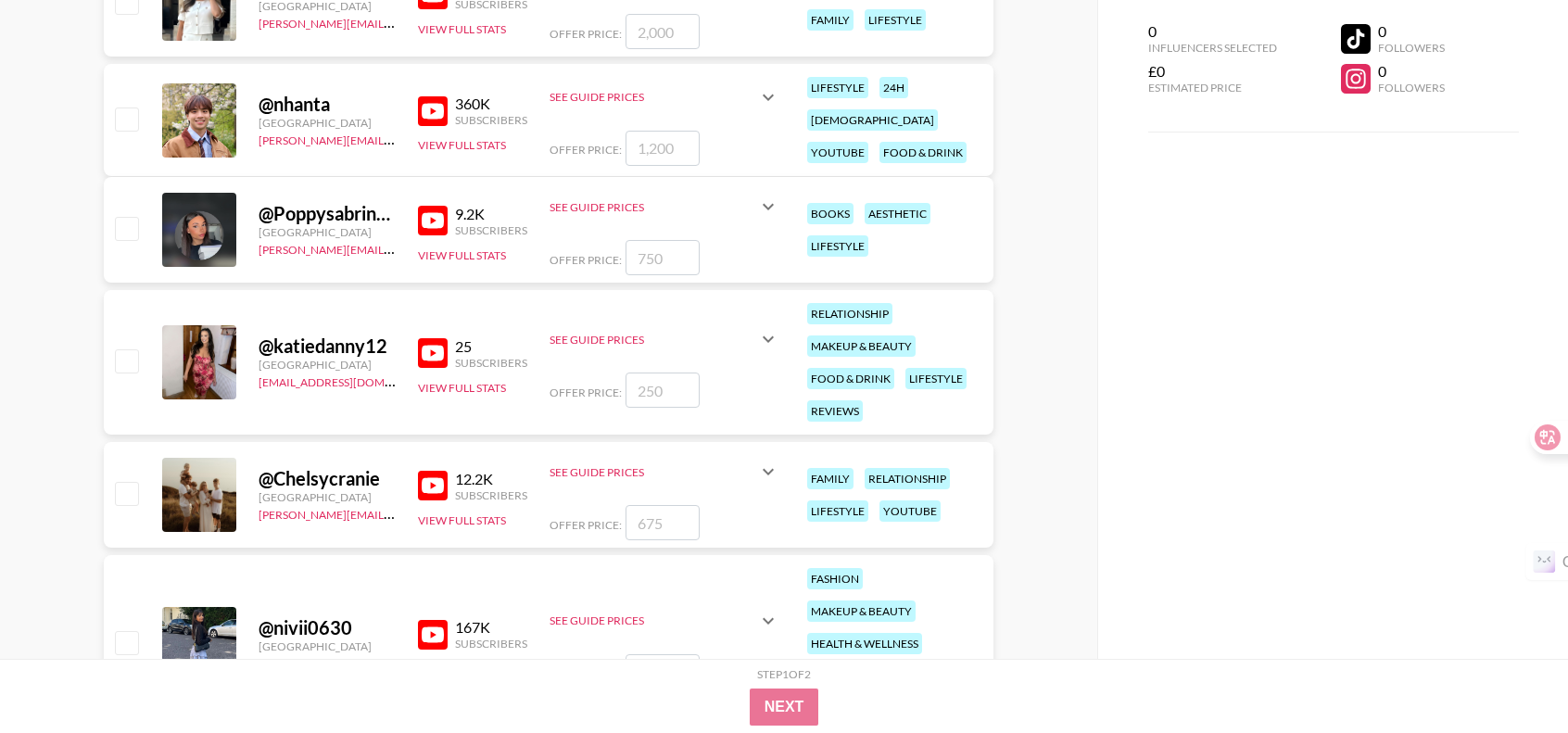
scroll to position [8599, 0]
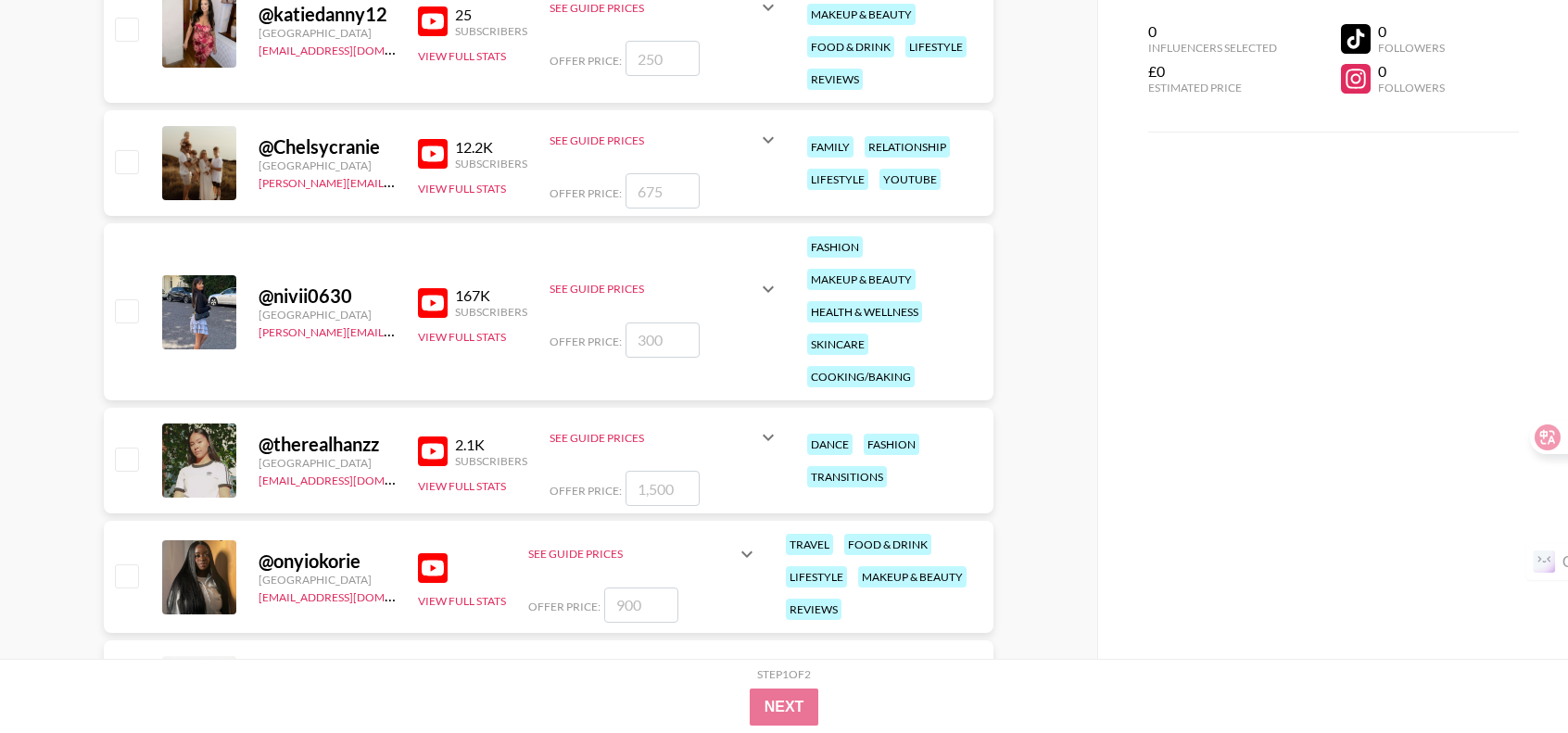
click at [447, 161] on img at bounding box center [433, 154] width 29 height 29
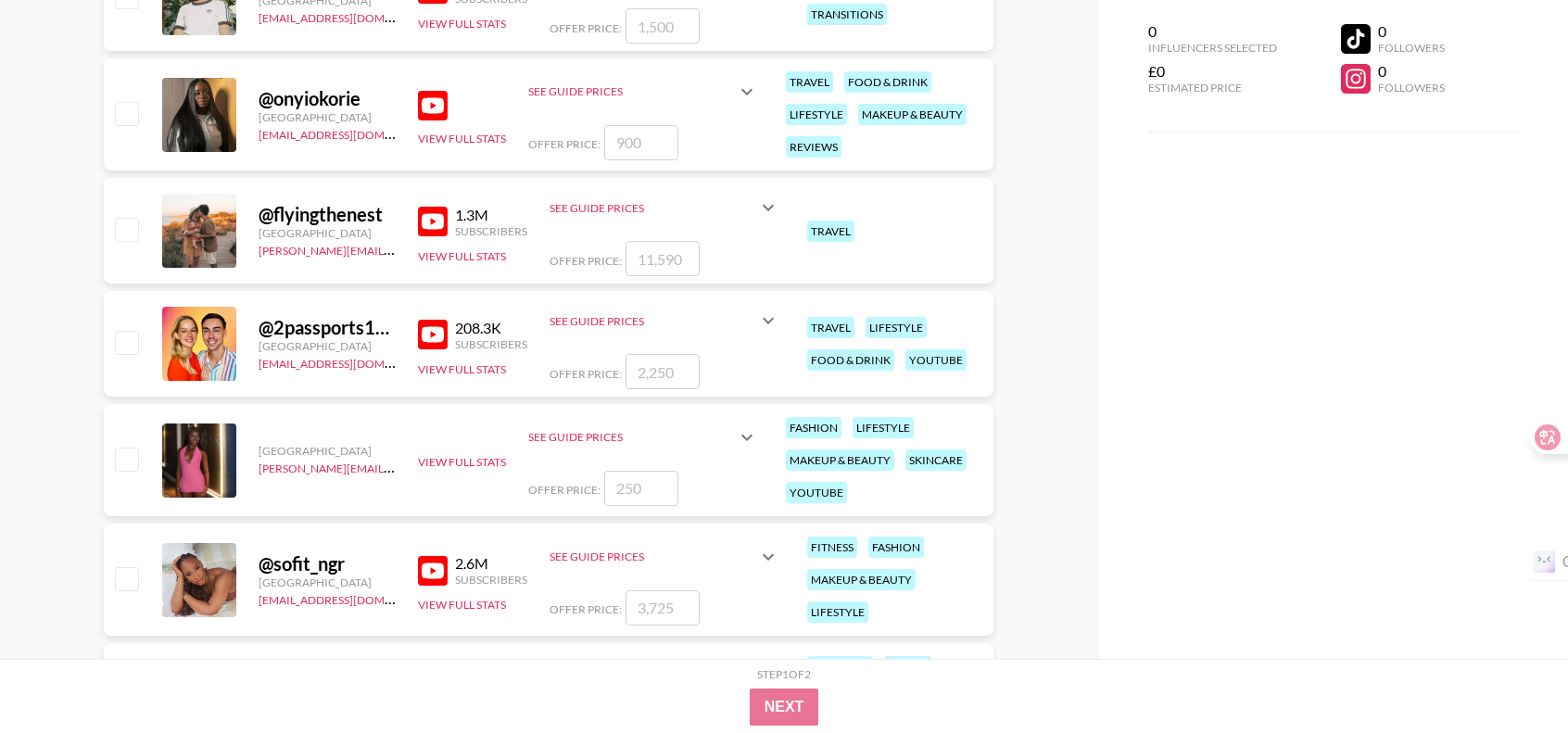
scroll to position [9062, 0]
click at [433, 208] on img at bounding box center [433, 220] width 29 height 29
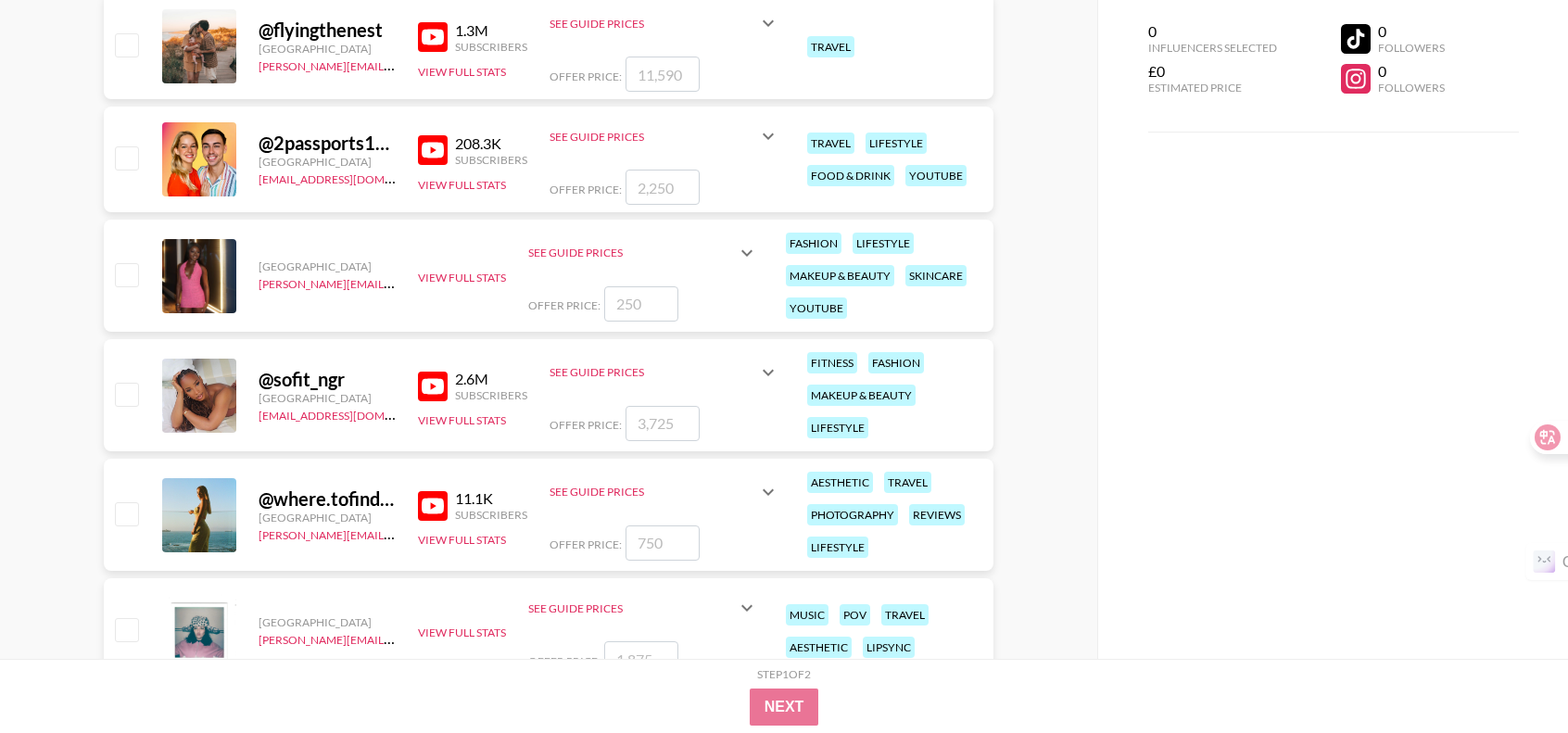
scroll to position [9247, 0]
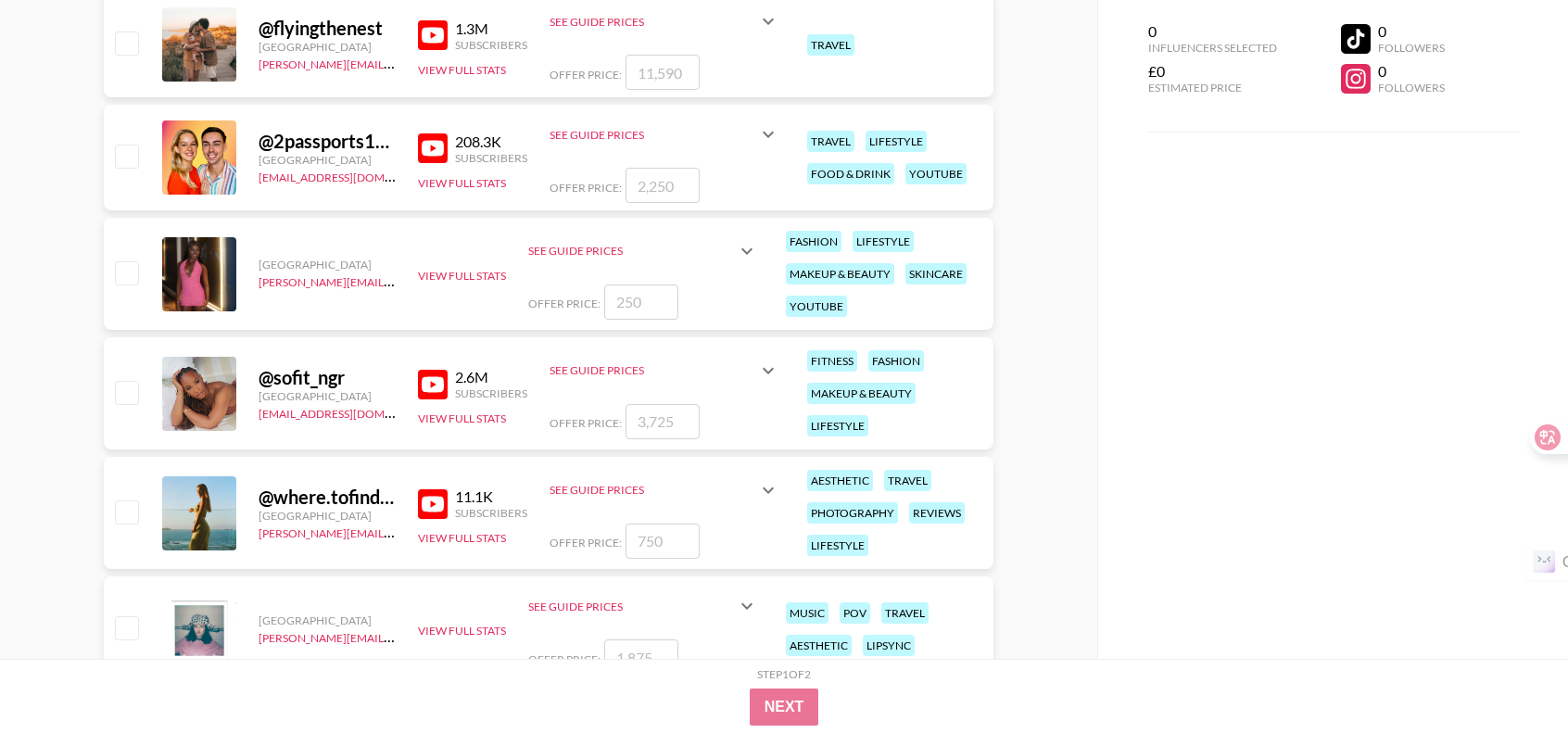
click at [441, 143] on img at bounding box center [433, 148] width 29 height 29
click at [1266, 350] on div "0 Influencers Selected £0 Estimated Price 0 Followers 0 Followers" at bounding box center [1332, 329] width 471 height 659
click at [464, 386] on div "Subscribers" at bounding box center [491, 393] width 73 height 14
click at [418, 382] on link at bounding box center [436, 383] width 37 height 29
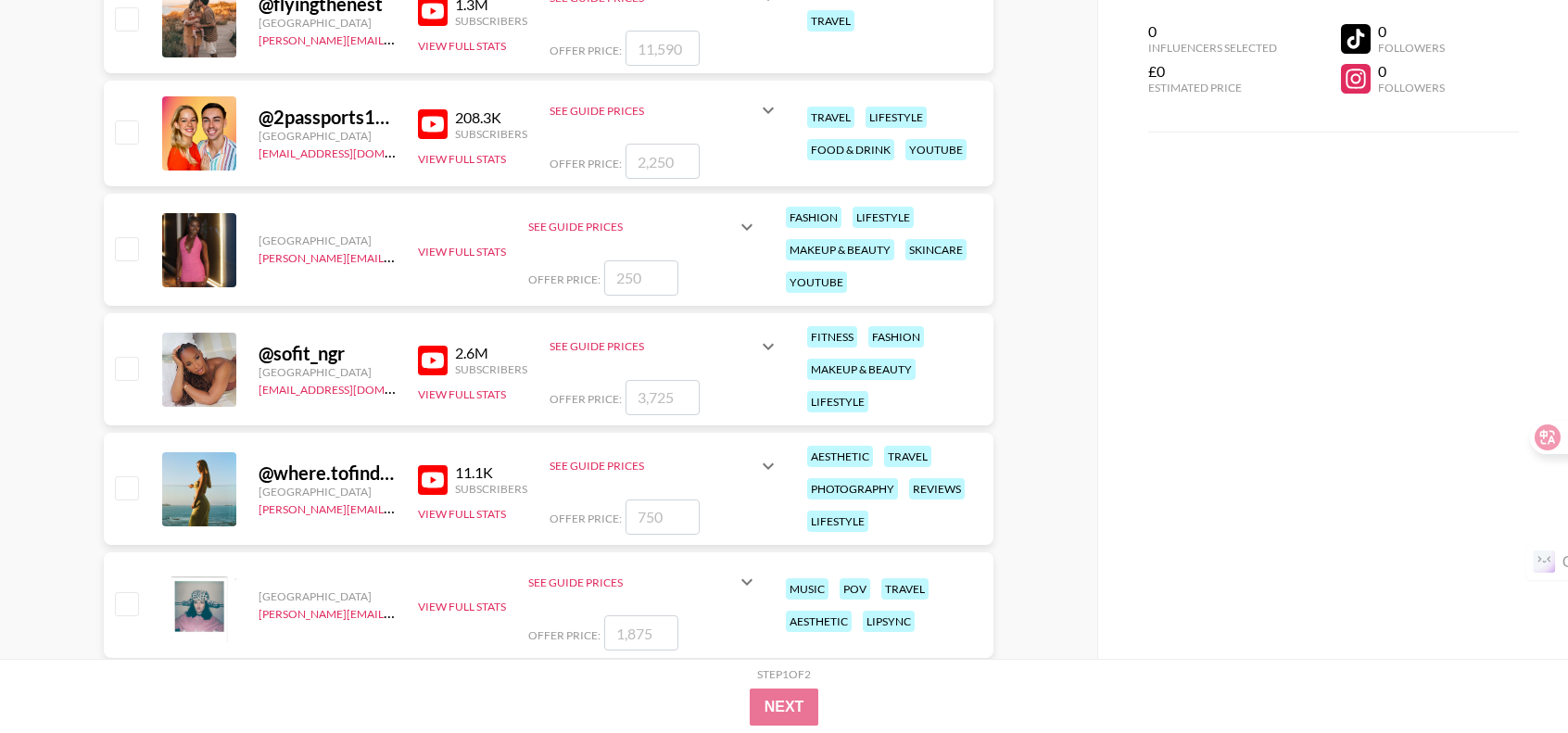
scroll to position [9433, 0]
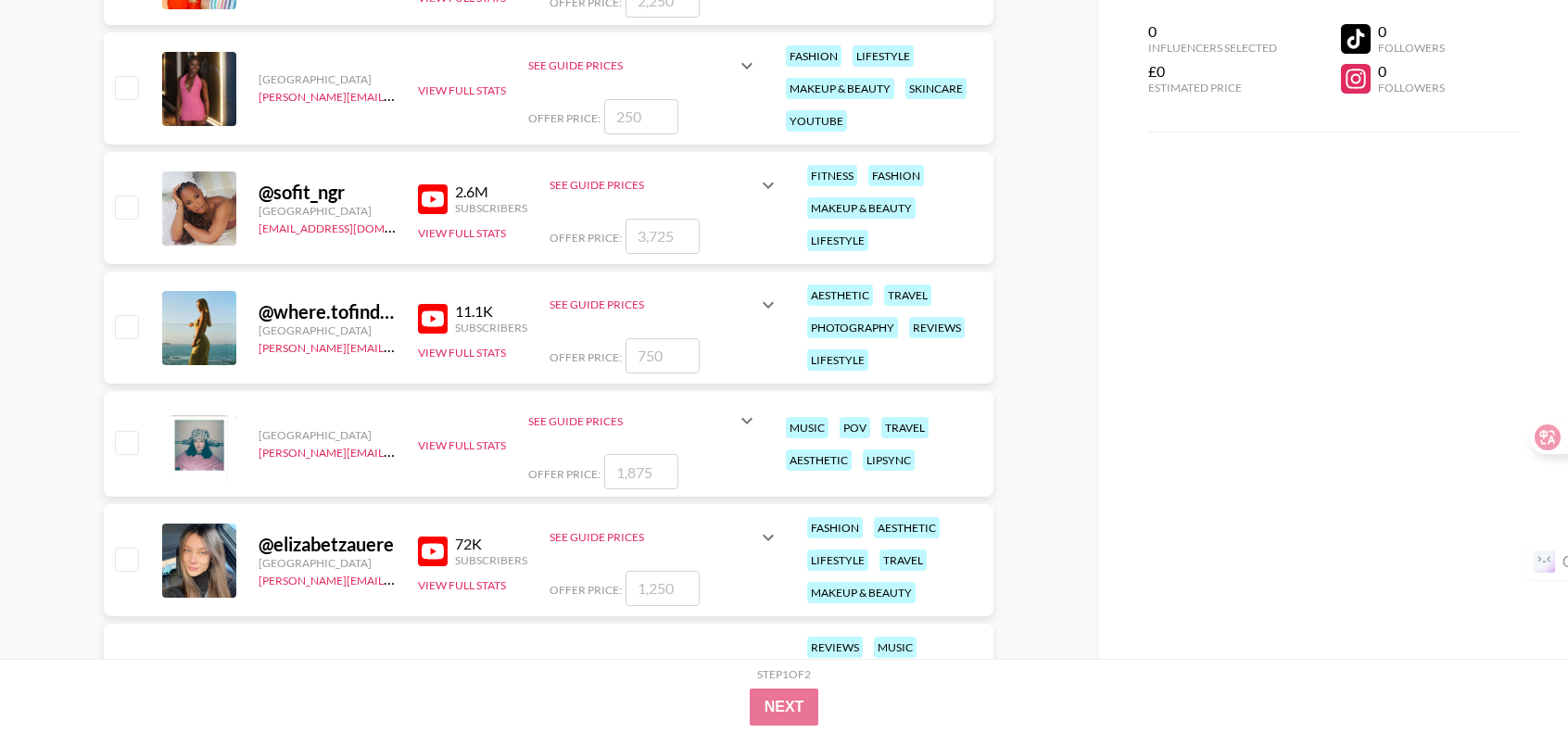
click at [435, 320] on img at bounding box center [433, 318] width 29 height 29
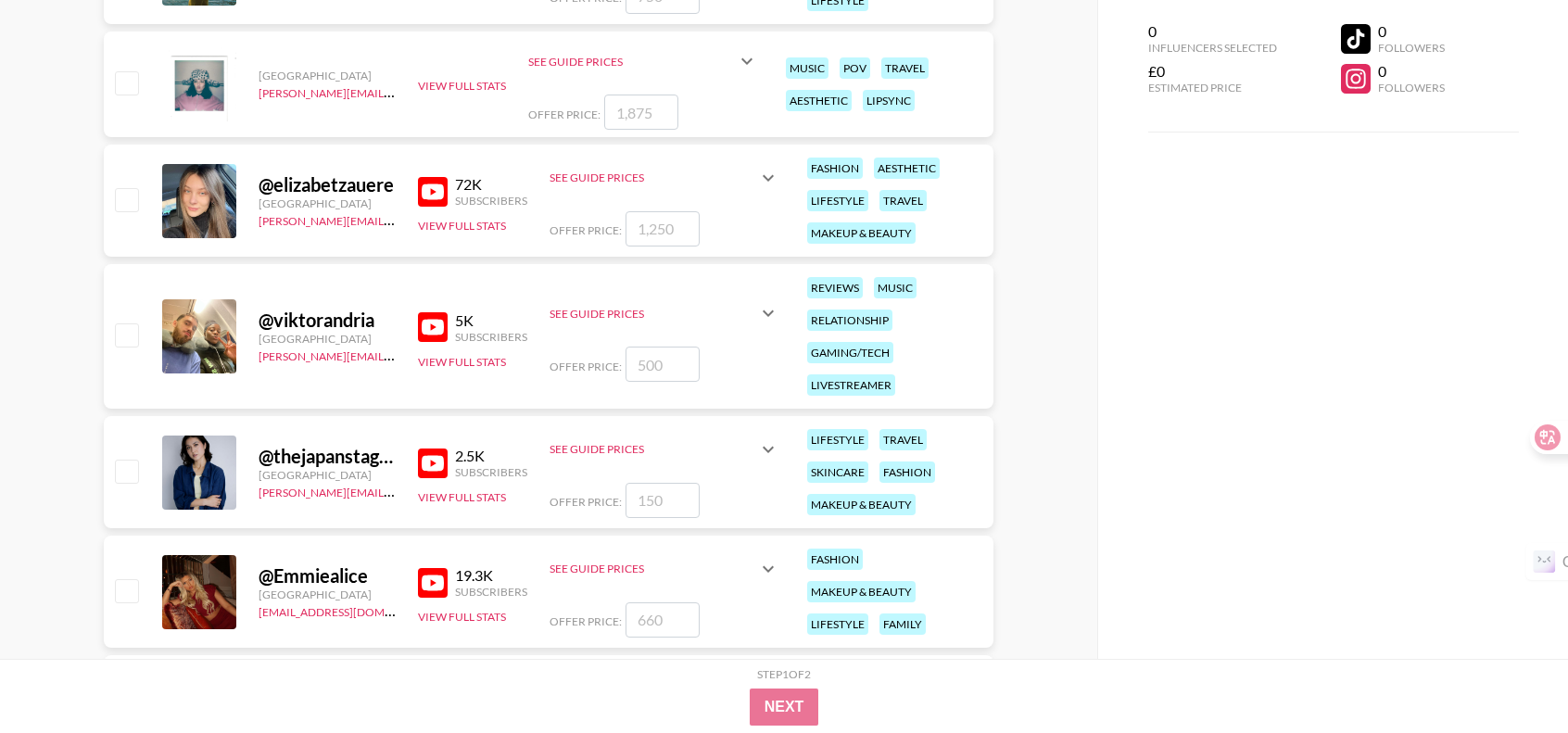
scroll to position [9803, 0]
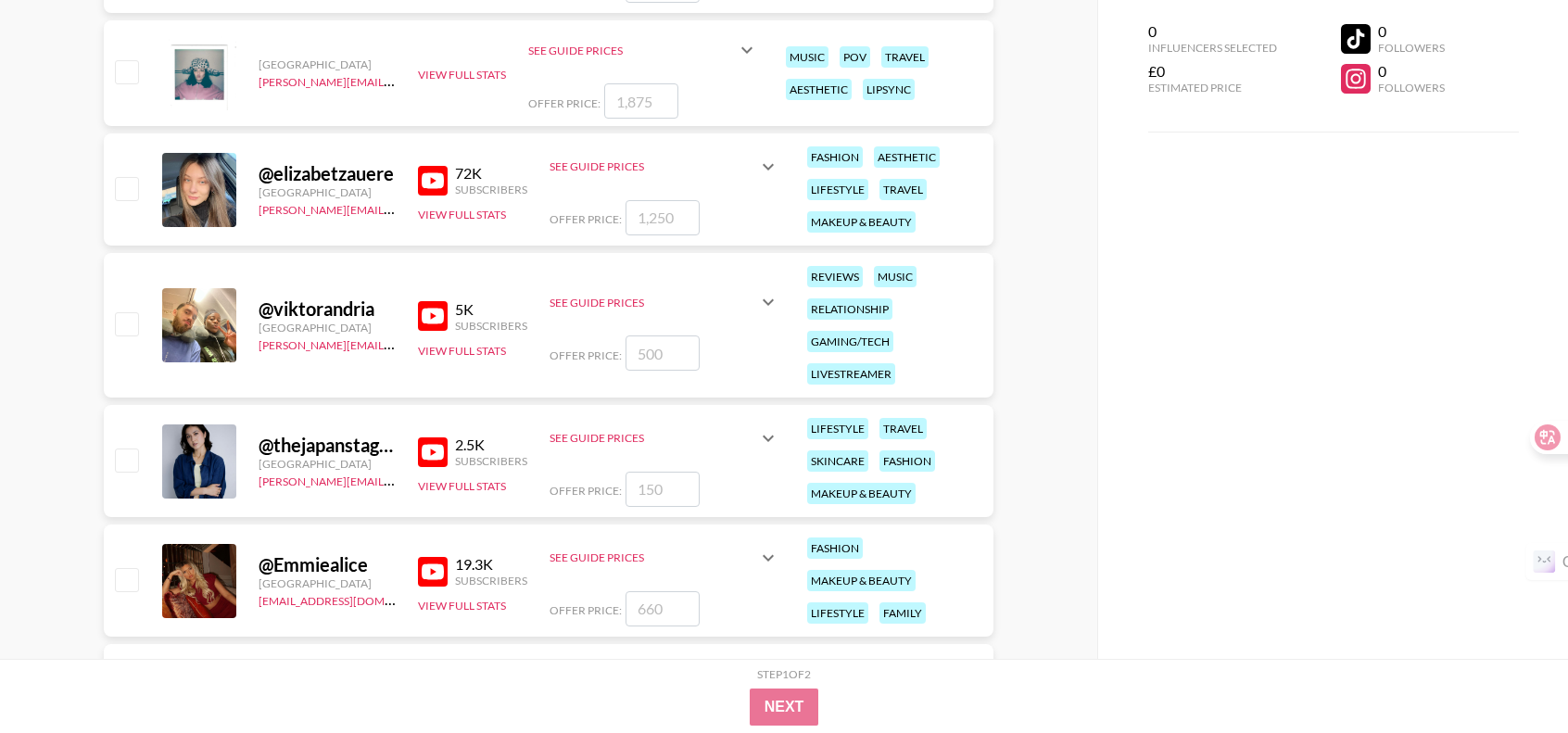
click at [437, 181] on img at bounding box center [433, 180] width 29 height 29
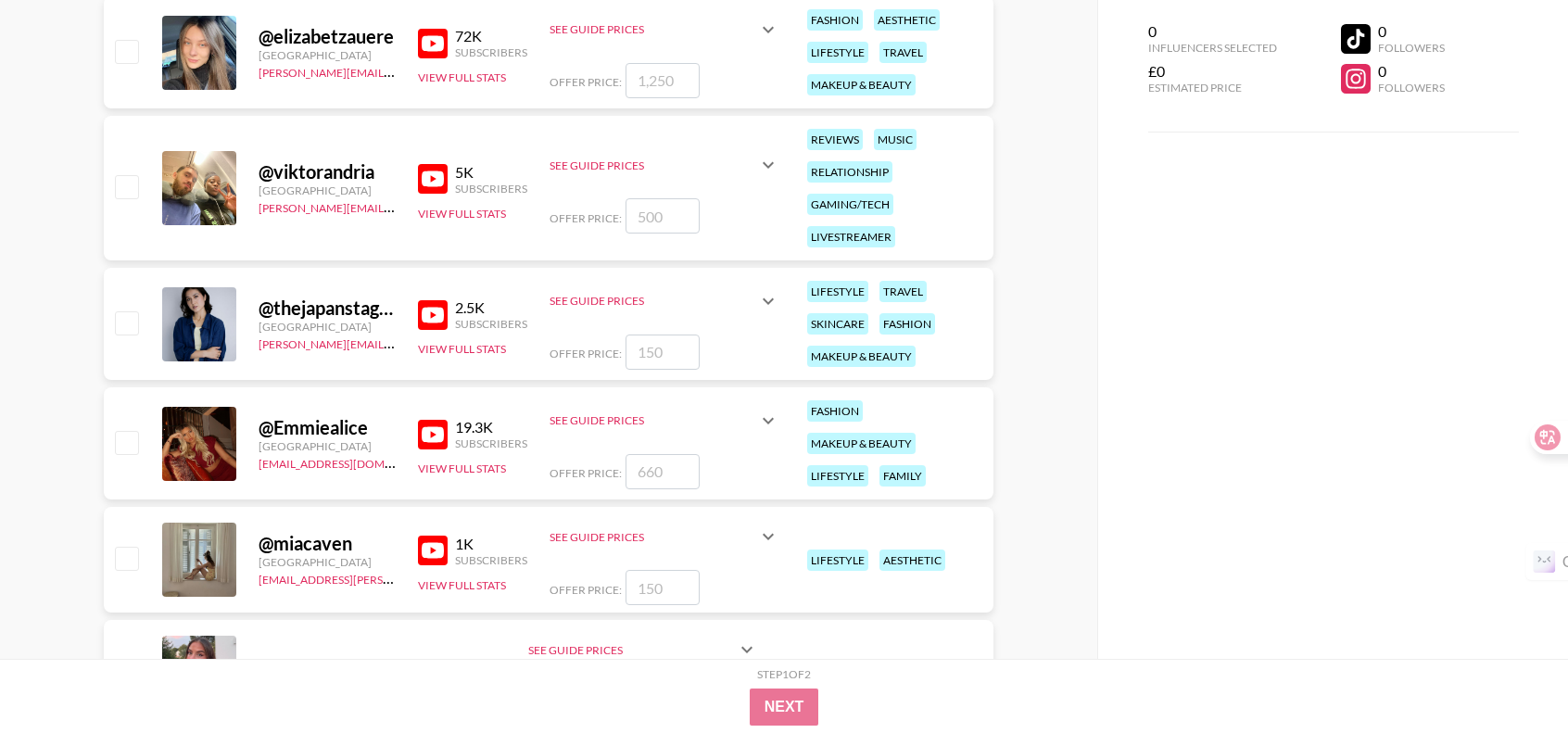
scroll to position [10081, 0]
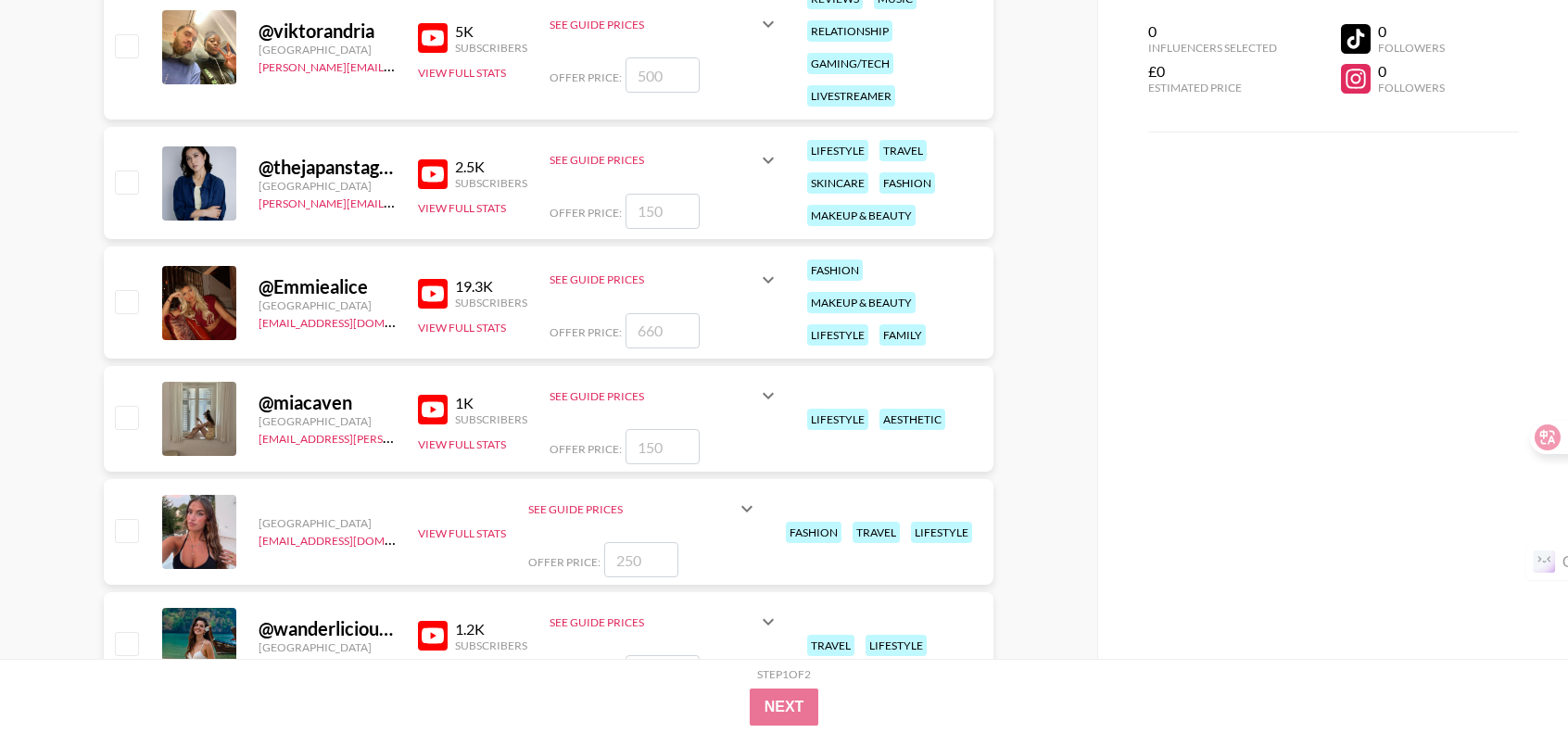
click at [438, 297] on img at bounding box center [433, 293] width 29 height 29
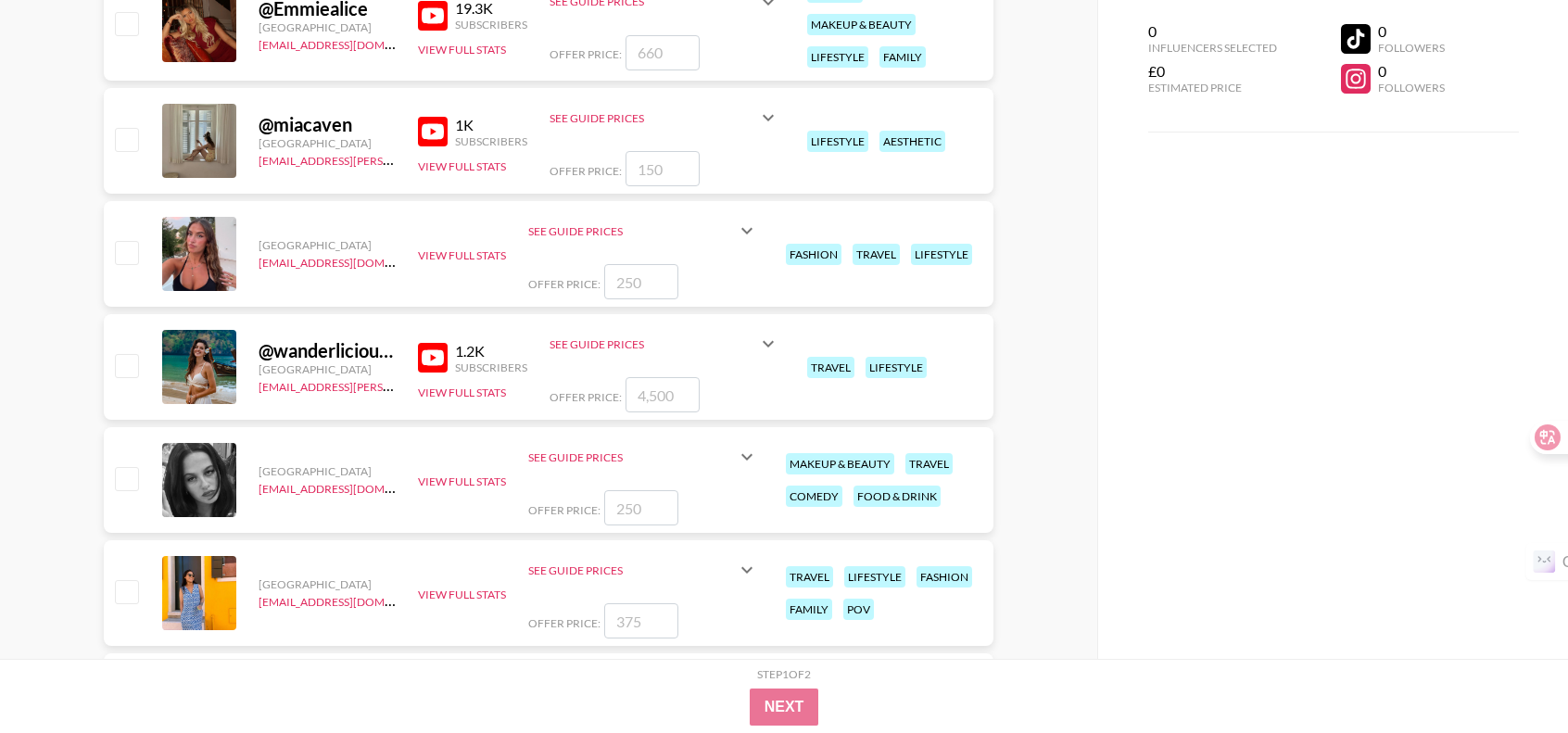
scroll to position [10174, 0]
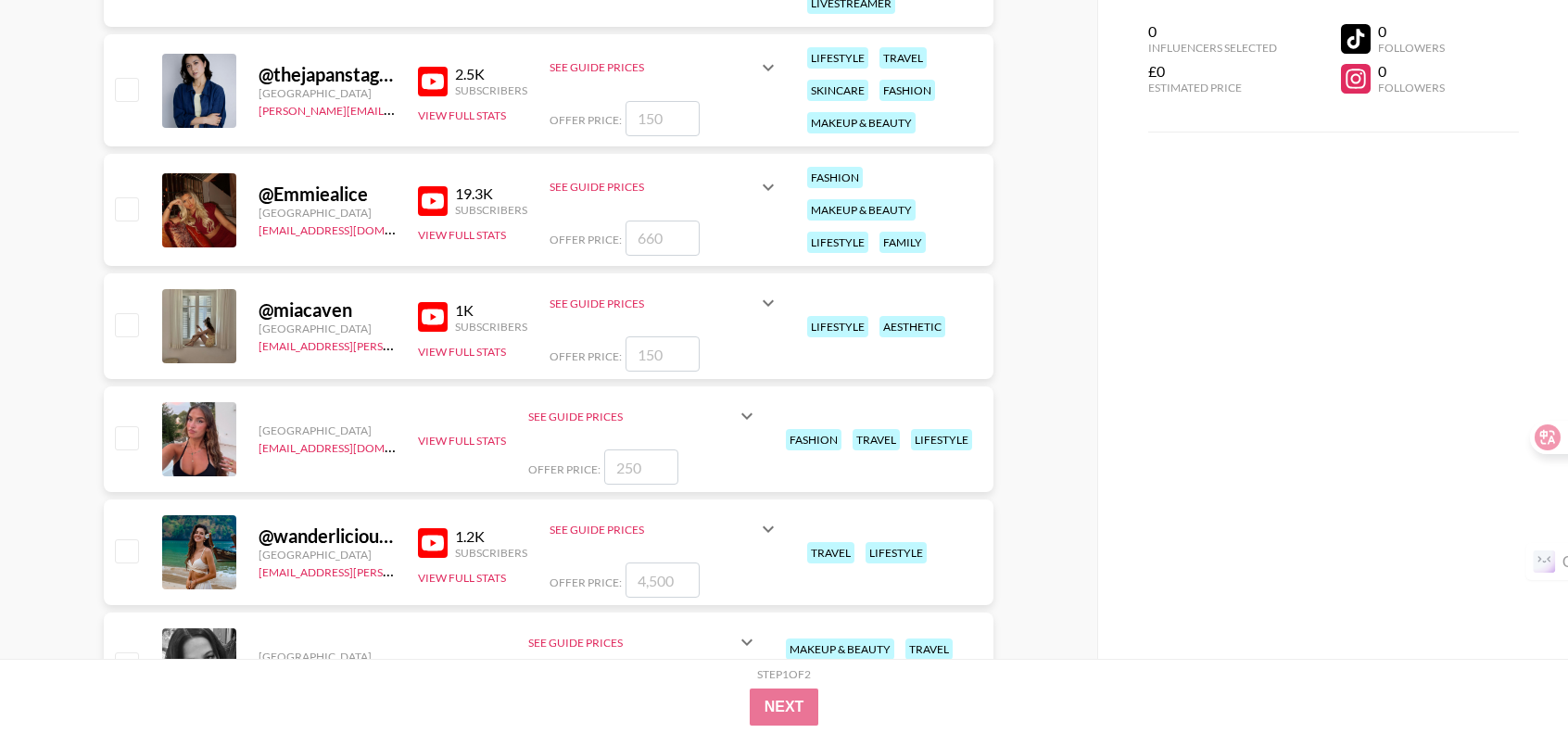
click at [443, 201] on img at bounding box center [433, 201] width 29 height 29
click at [444, 321] on img at bounding box center [433, 317] width 29 height 29
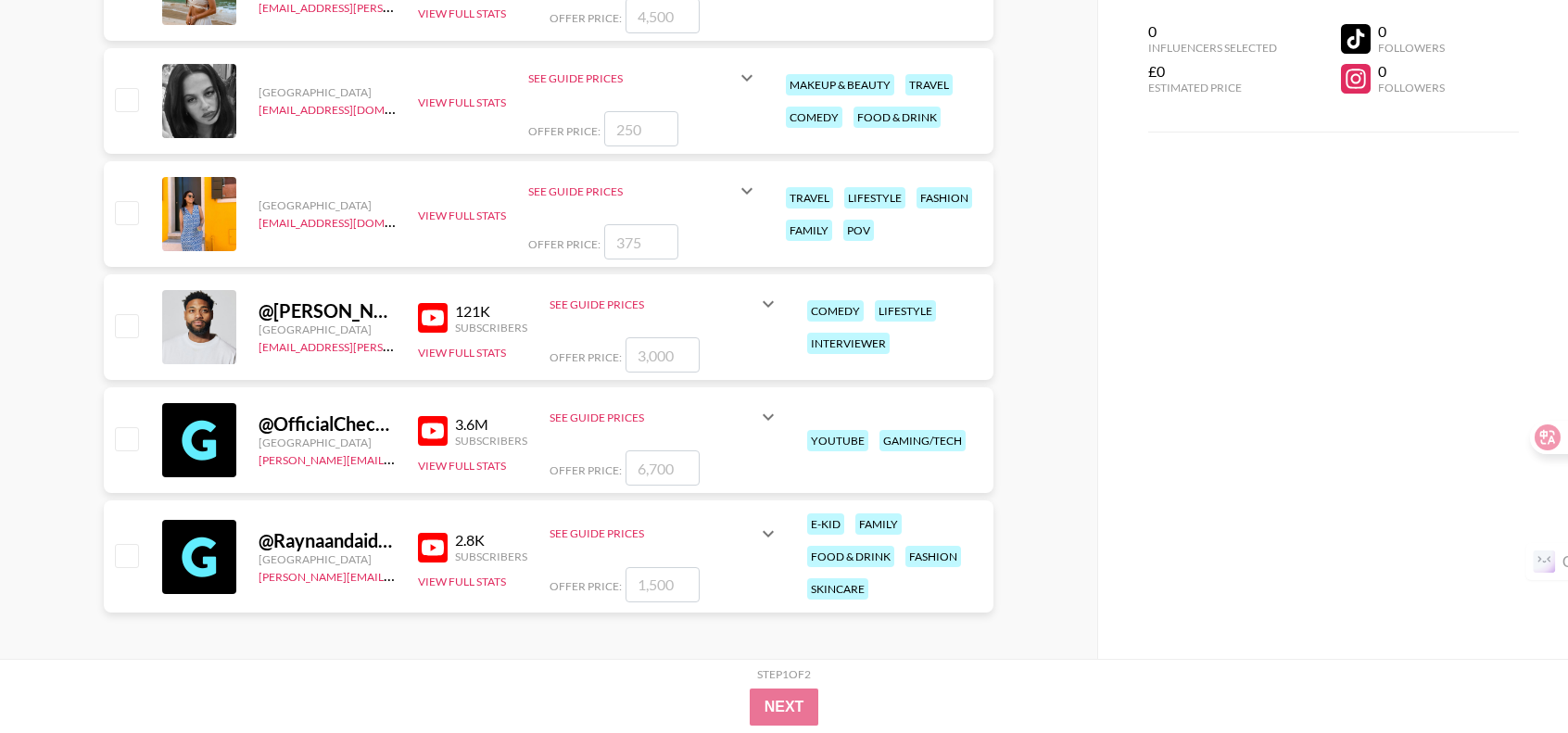
scroll to position [10743, 0]
